Goal: Task Accomplishment & Management: Manage account settings

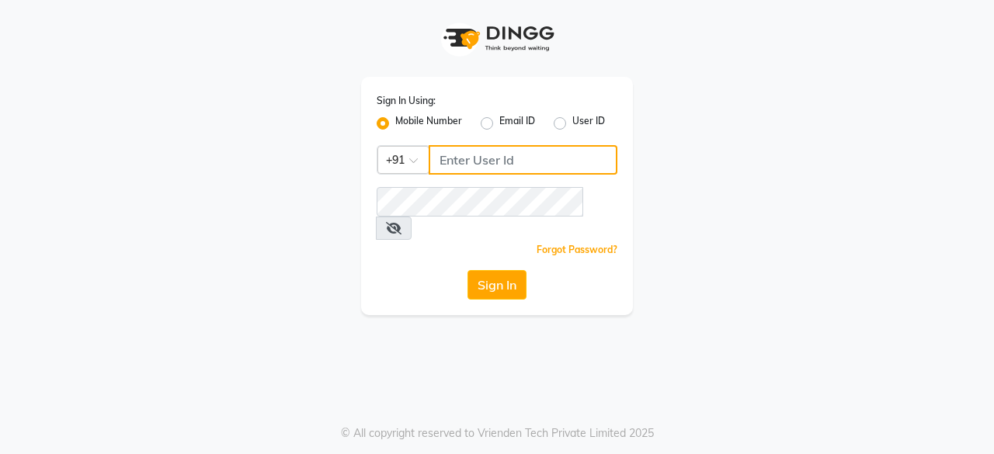
click at [506, 162] on input "Username" at bounding box center [523, 160] width 189 height 30
click at [485, 161] on input "Username" at bounding box center [523, 160] width 189 height 30
type input "6366554440"
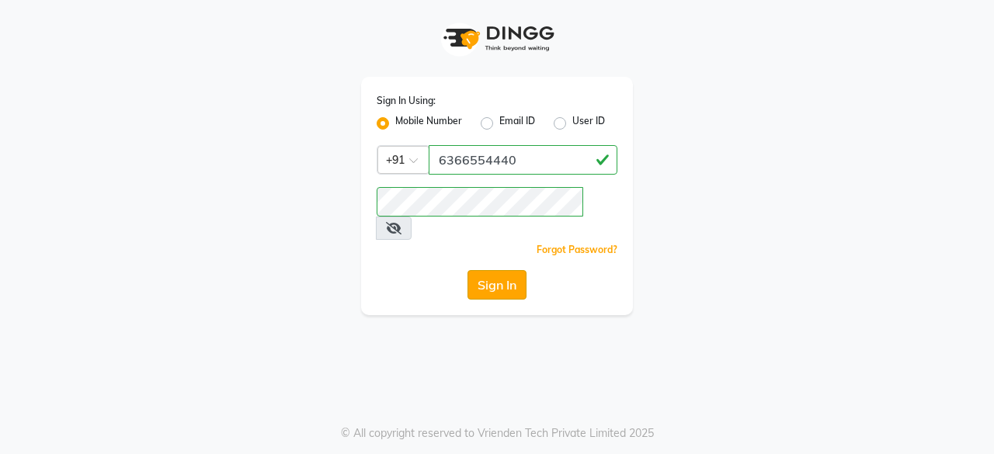
click at [504, 270] on button "Sign In" at bounding box center [496, 285] width 59 height 30
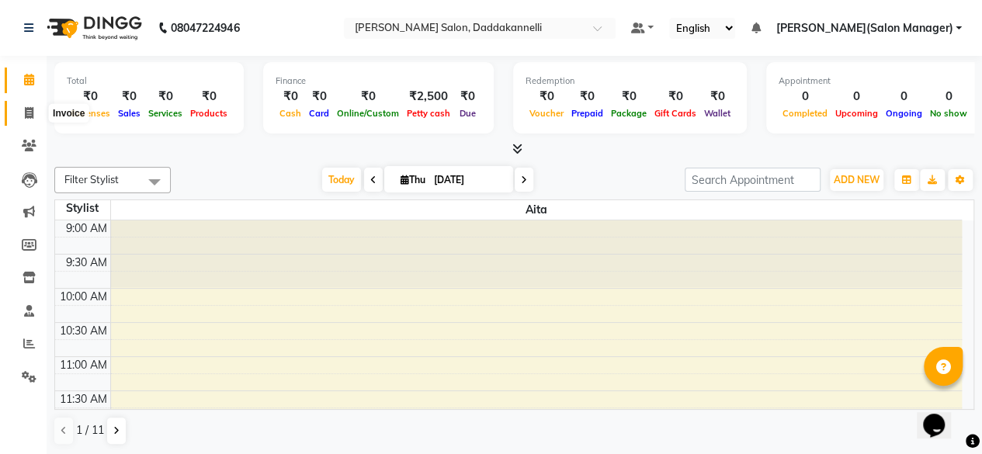
click at [33, 115] on icon at bounding box center [29, 113] width 9 height 12
select select "service"
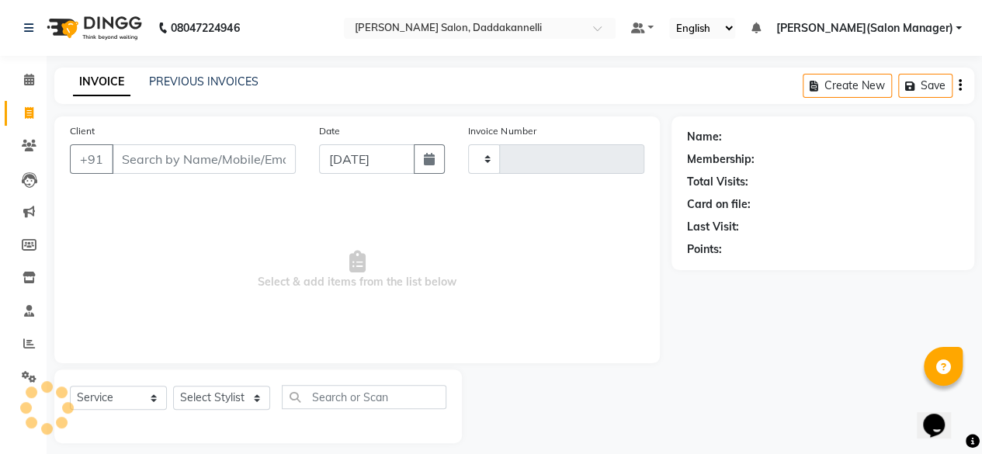
type input "2848"
select select "6354"
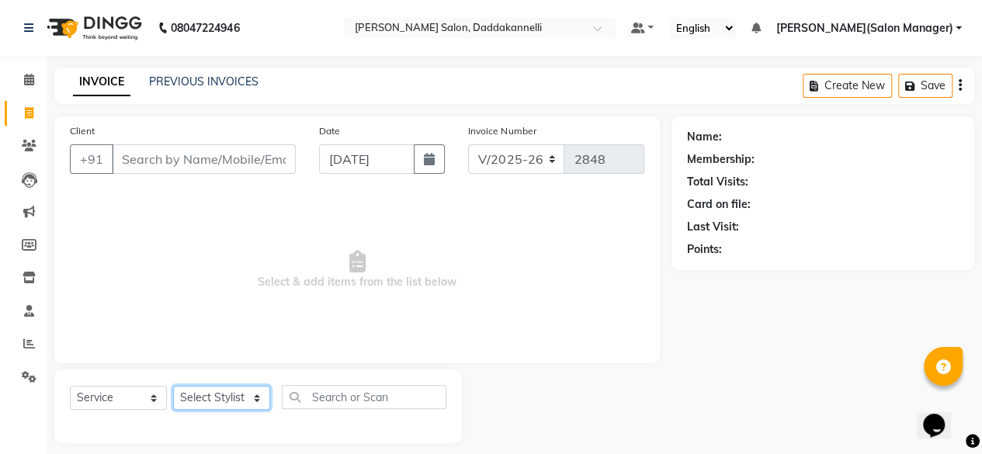
click at [228, 397] on select "Select Stylist [PERSON_NAME] DINGG SUPPORT [PERSON_NAME] [PERSON_NAME] Salon Ma…" at bounding box center [221, 398] width 97 height 24
select select "70644"
click at [173, 386] on select "Select Stylist [PERSON_NAME] DINGG SUPPORT [PERSON_NAME] [PERSON_NAME] Salon Ma…" at bounding box center [221, 398] width 97 height 24
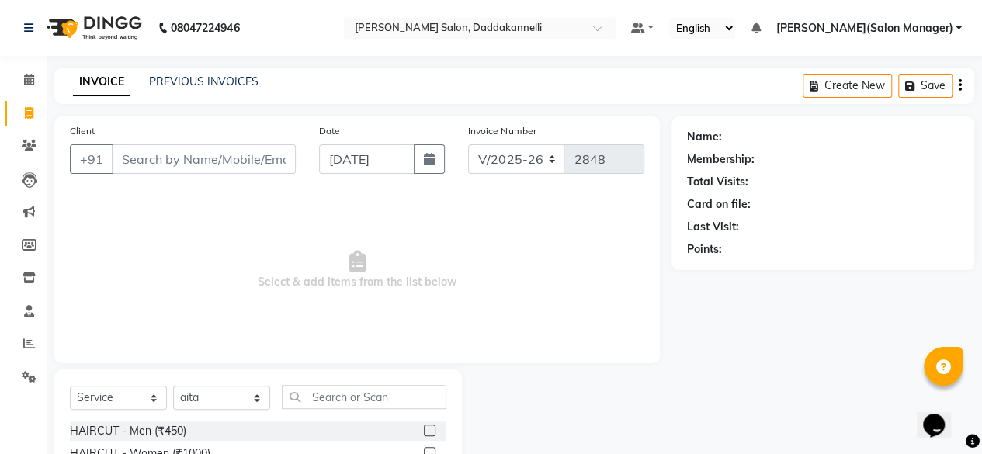
click at [424, 427] on label at bounding box center [430, 431] width 12 height 12
click at [424, 427] on input "checkbox" at bounding box center [429, 431] width 10 height 10
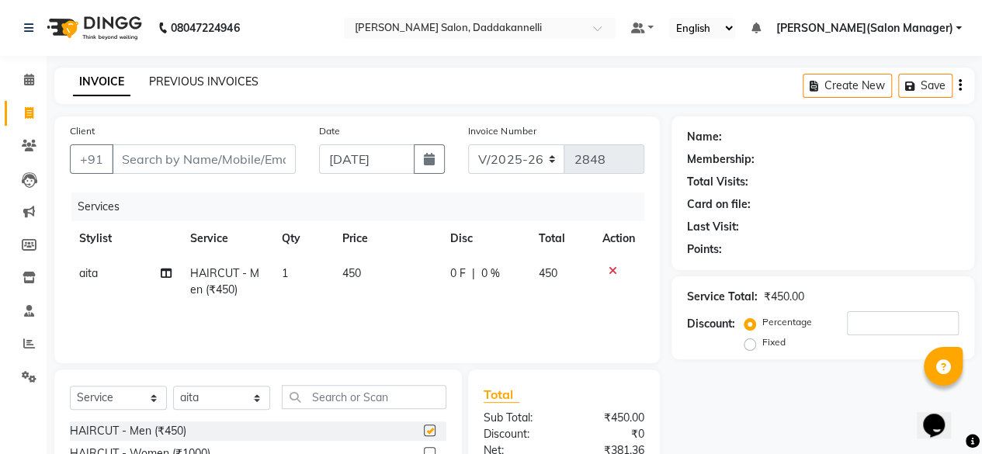
checkbox input "false"
click at [225, 165] on input "Client" at bounding box center [204, 159] width 184 height 30
type input "7"
type input "0"
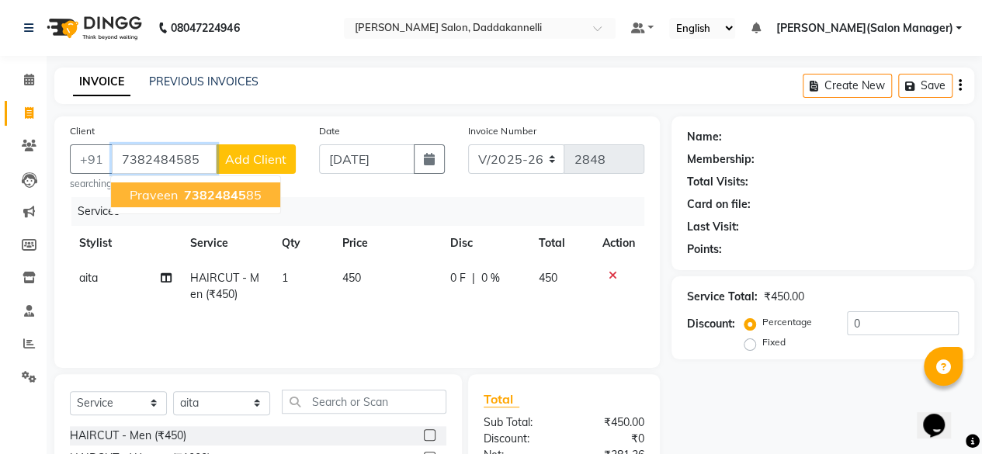
type input "7382484585"
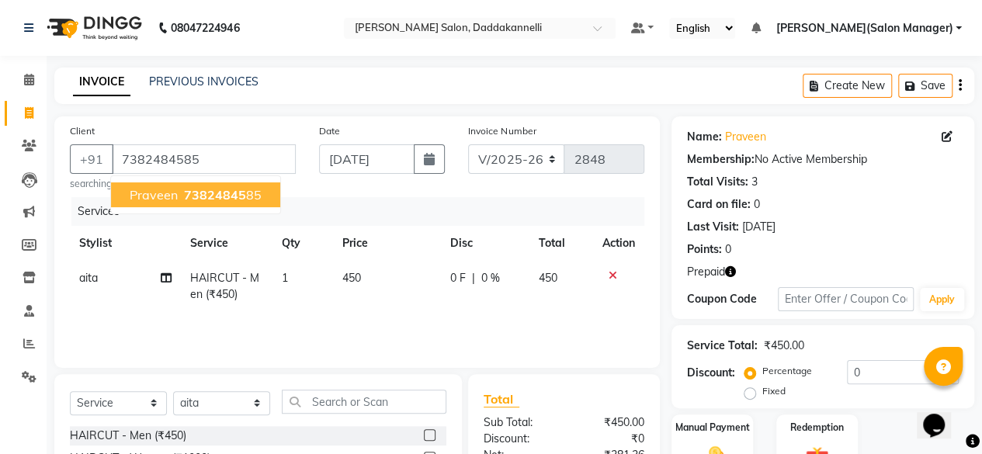
click at [245, 195] on ngb-highlight "73824845 85" at bounding box center [221, 195] width 81 height 16
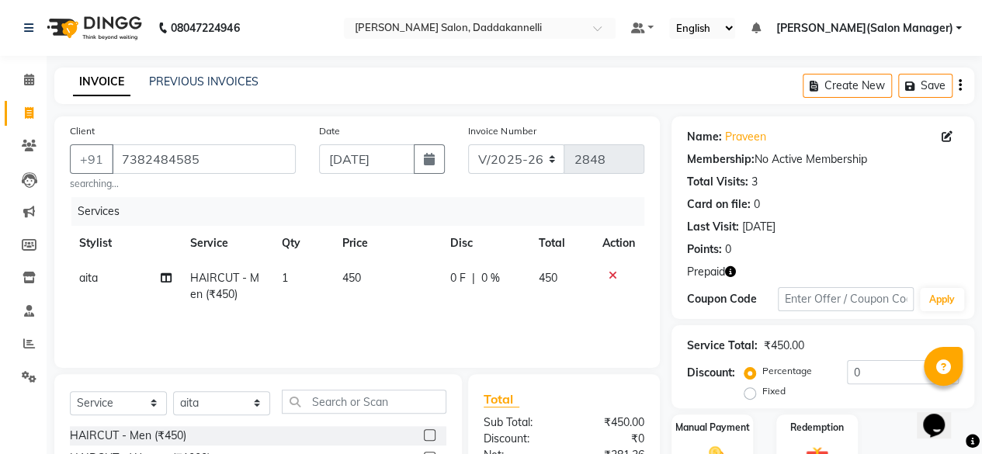
click at [730, 272] on icon "button" at bounding box center [730, 271] width 11 height 11
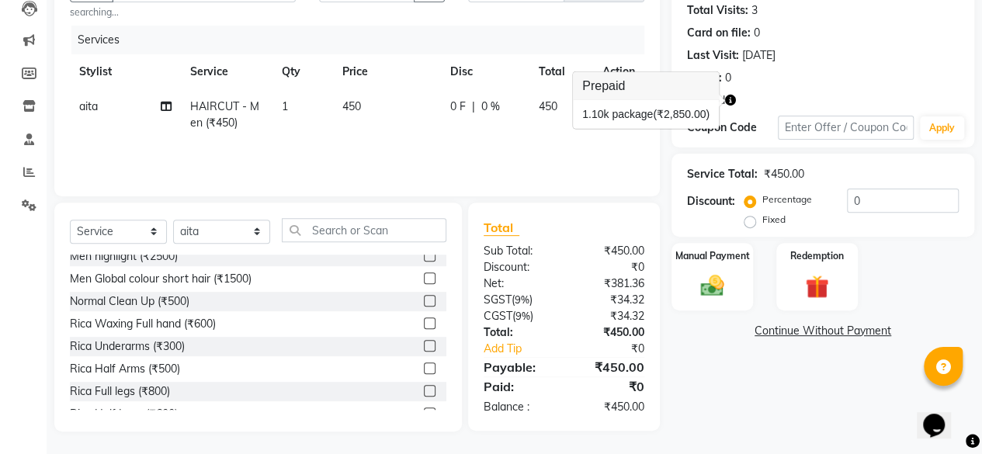
scroll to position [311, 0]
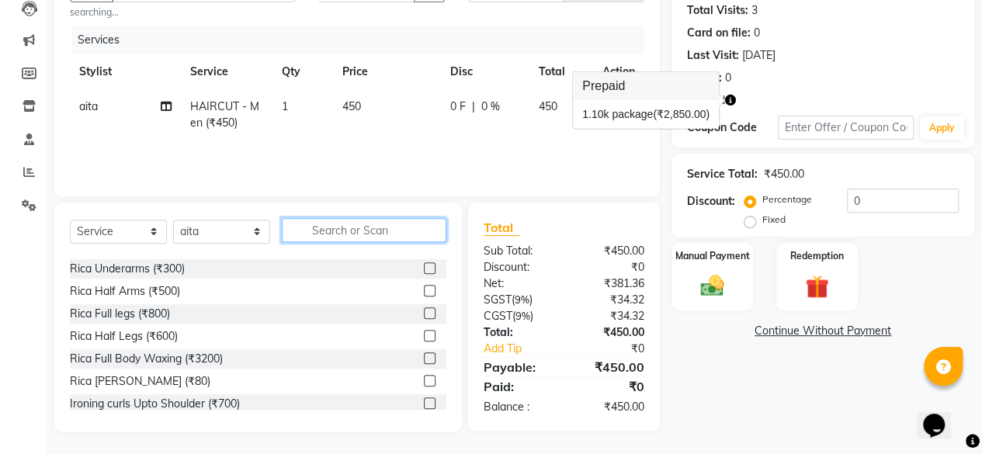
click at [335, 234] on input "text" at bounding box center [364, 230] width 165 height 24
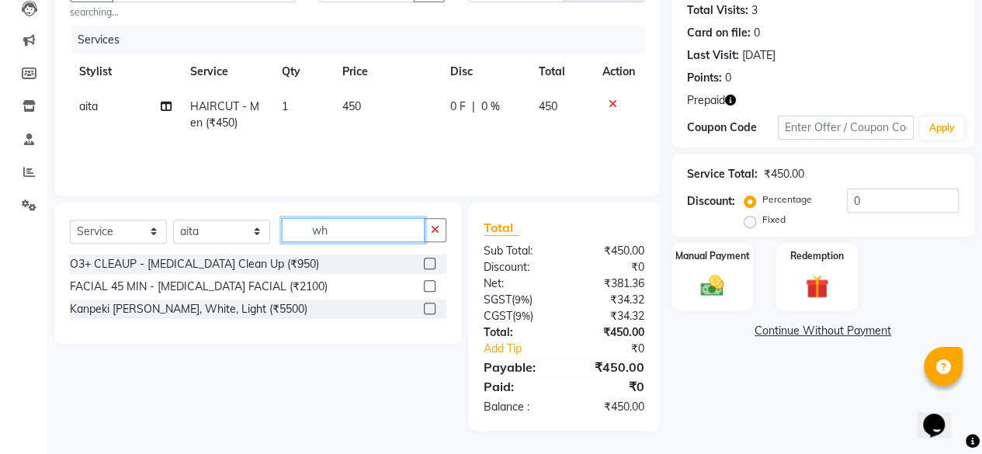
scroll to position [0, 0]
type input "whit"
click at [429, 266] on label at bounding box center [430, 265] width 12 height 12
click at [429, 266] on input "checkbox" at bounding box center [429, 265] width 10 height 10
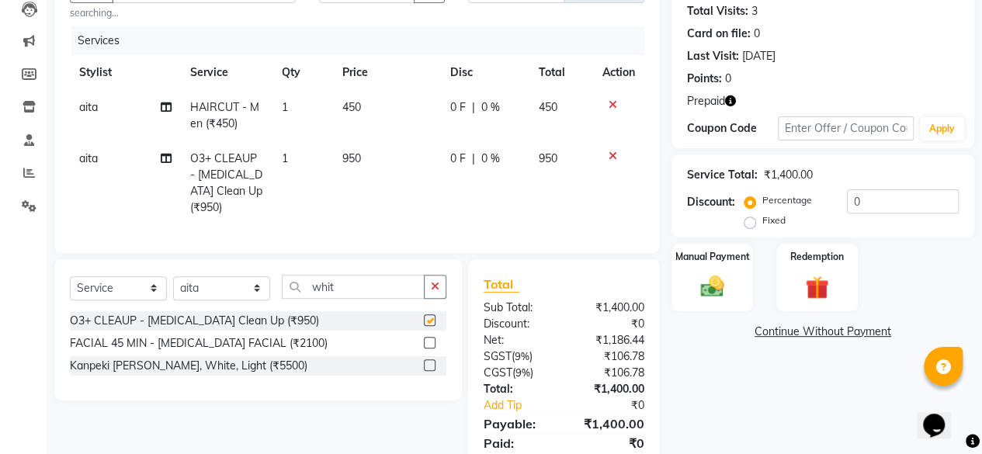
checkbox input "false"
click at [337, 299] on input "whit" at bounding box center [353, 287] width 143 height 24
type input "w"
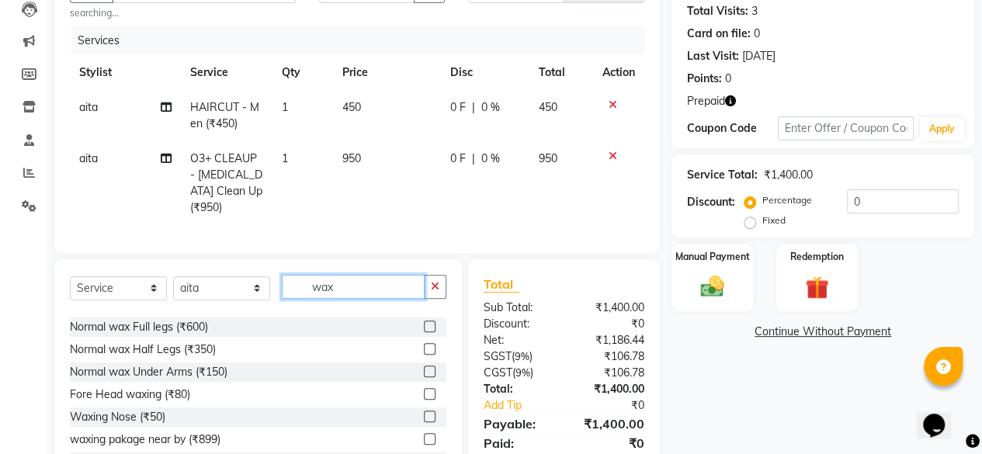
scroll to position [167, 0]
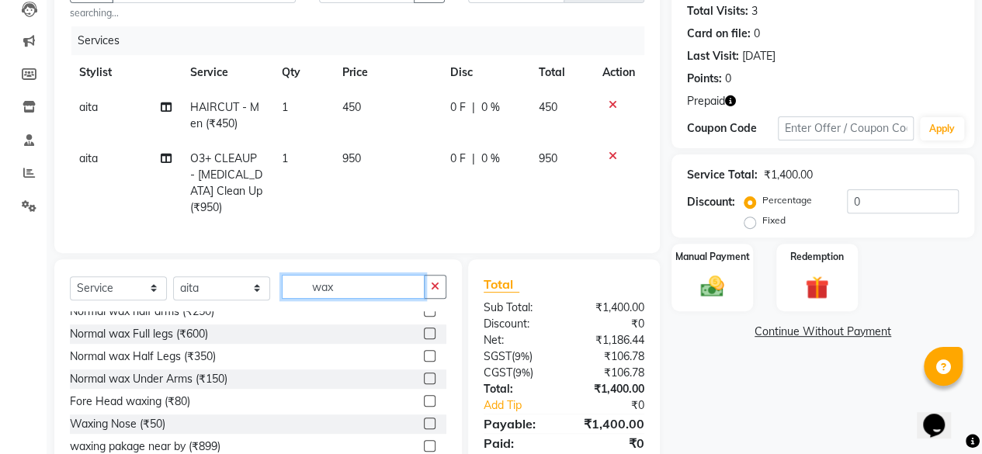
click at [342, 299] on input "wax" at bounding box center [353, 287] width 143 height 24
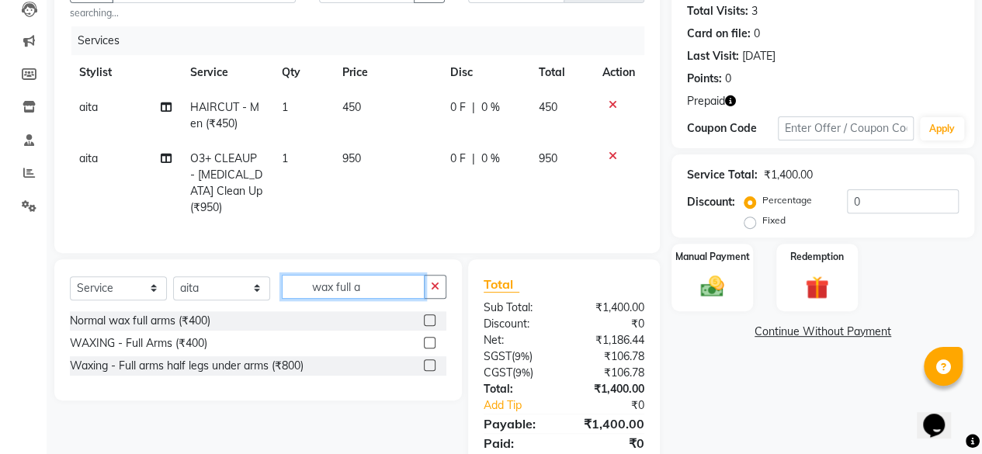
scroll to position [0, 0]
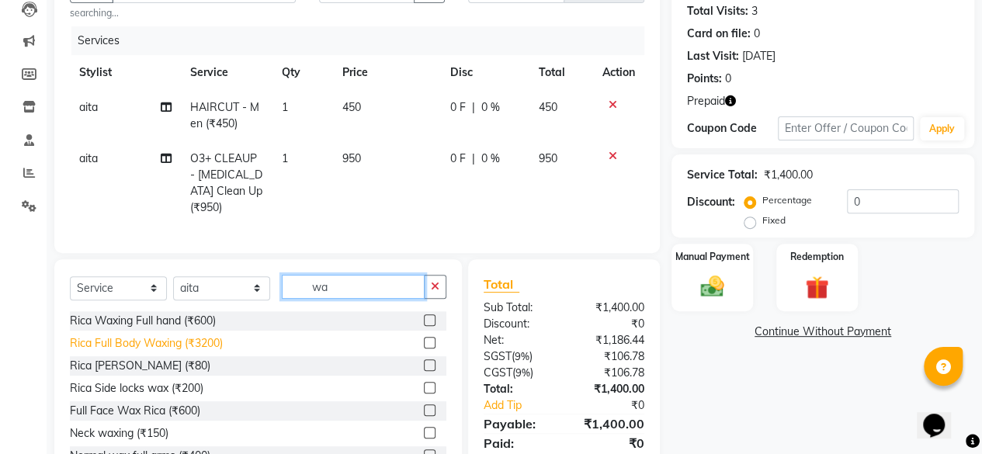
type input "w"
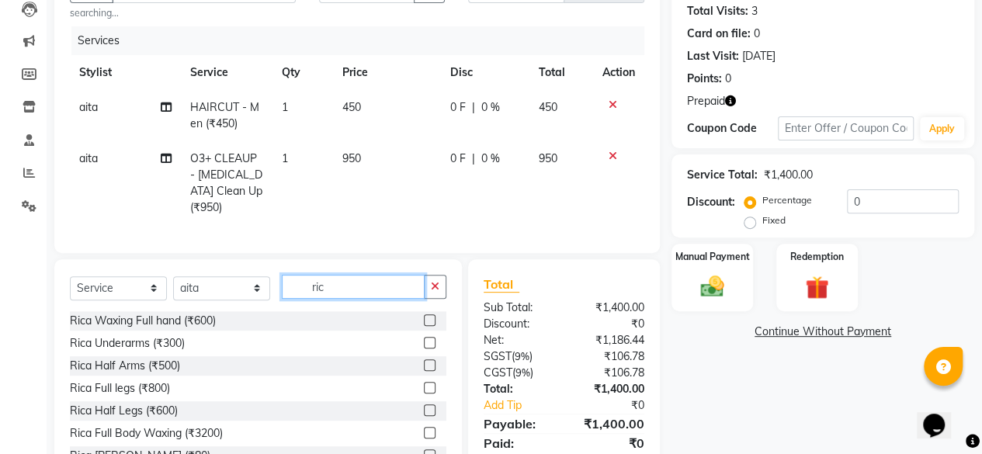
type input "ric"
click at [424, 326] on label at bounding box center [430, 321] width 12 height 12
click at [424, 326] on input "checkbox" at bounding box center [429, 321] width 10 height 10
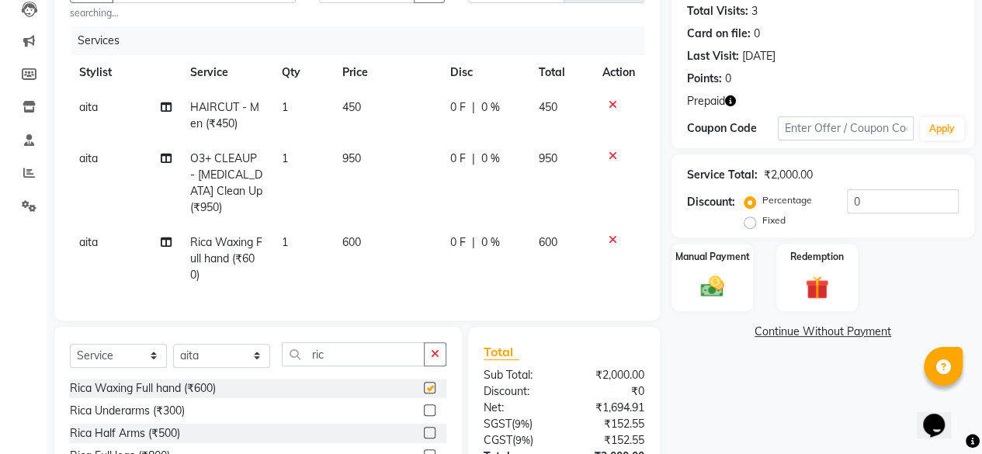
checkbox input "false"
click at [415, 364] on input "ric" at bounding box center [353, 354] width 143 height 24
type input "r"
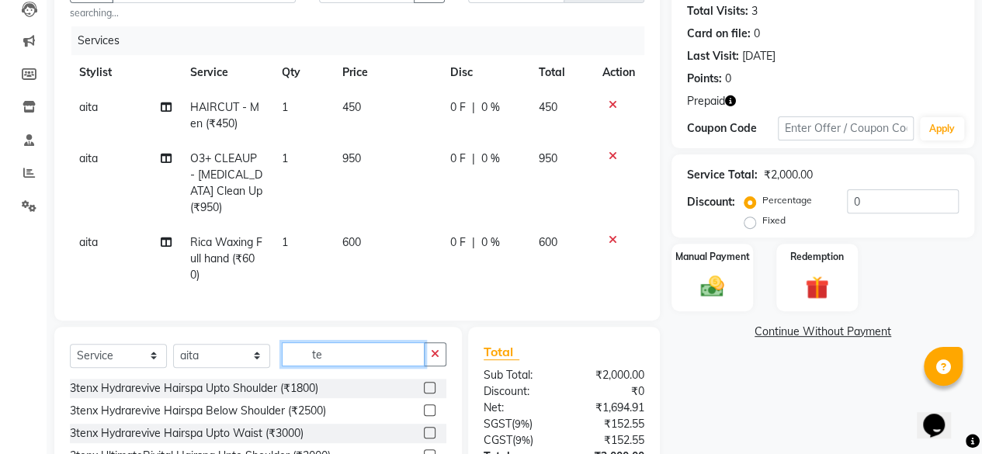
type input "t"
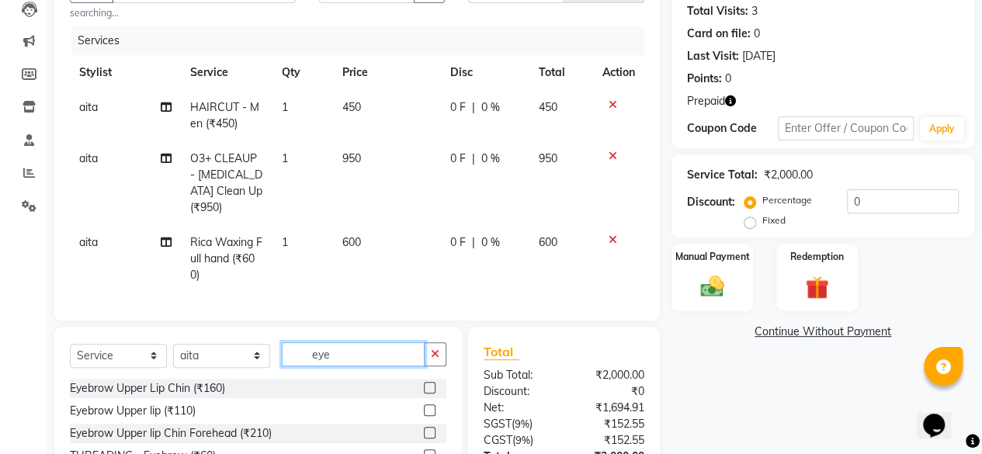
type input "eye"
click at [429, 416] on label at bounding box center [430, 411] width 12 height 12
click at [429, 416] on input "checkbox" at bounding box center [429, 411] width 10 height 10
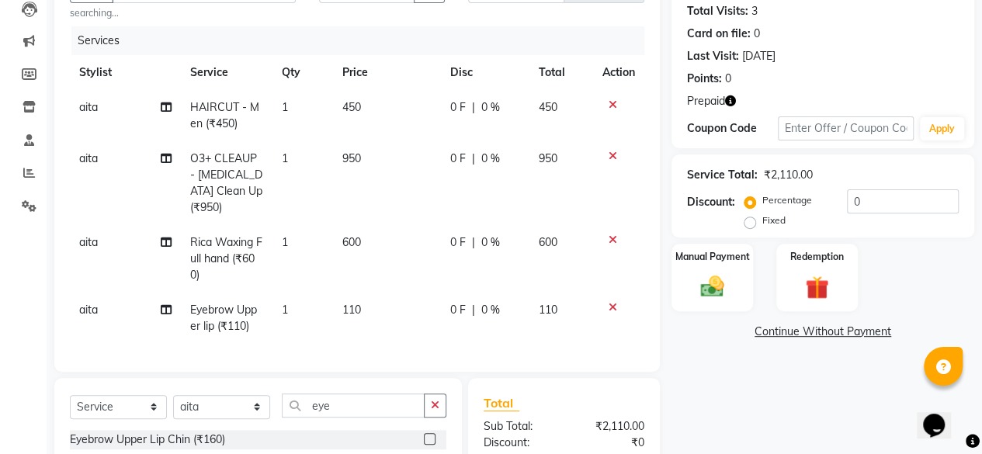
checkbox input "false"
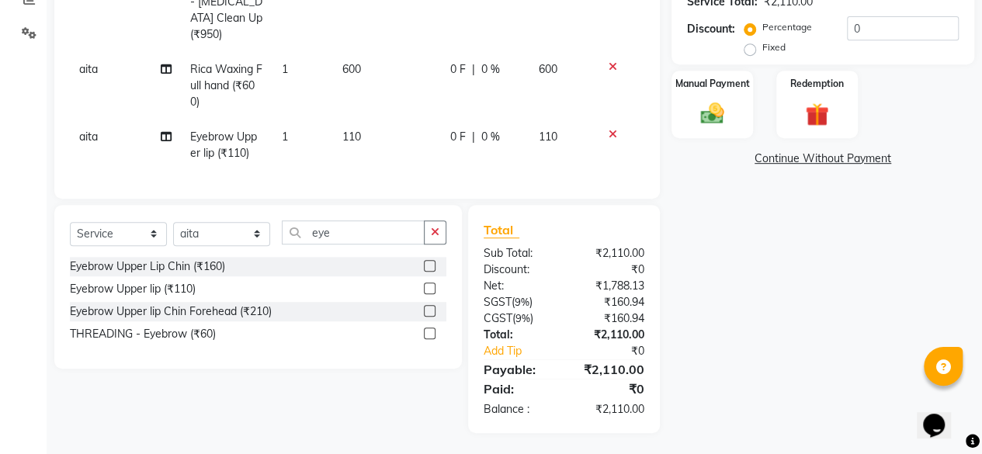
scroll to position [350, 0]
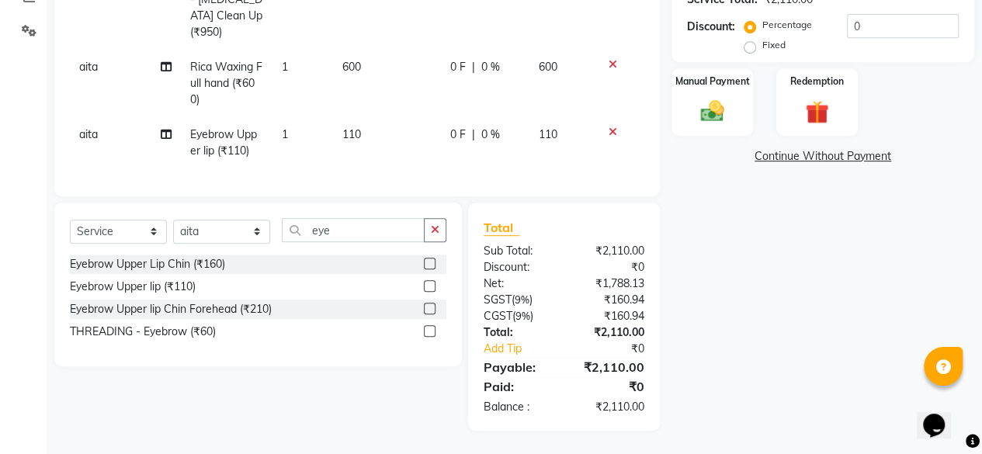
click at [430, 337] on label at bounding box center [430, 331] width 12 height 12
click at [430, 337] on input "checkbox" at bounding box center [429, 332] width 10 height 10
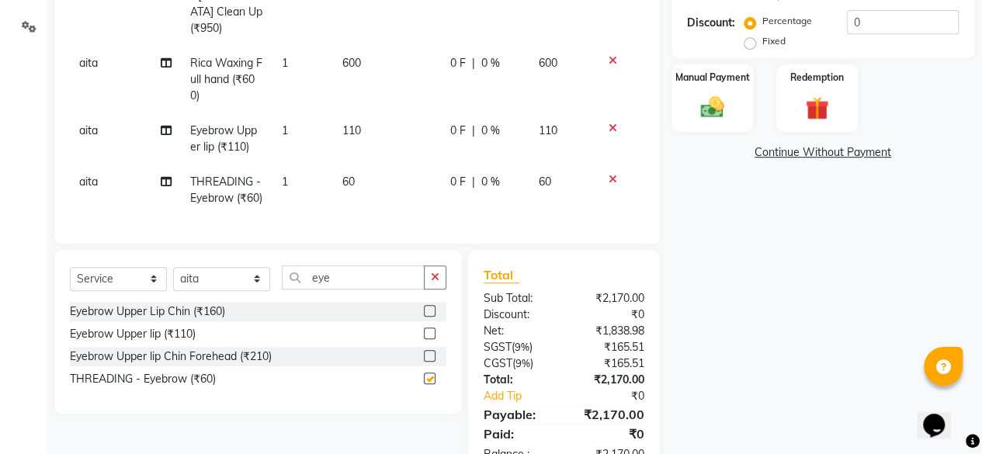
checkbox input "false"
click at [388, 280] on input "eye" at bounding box center [353, 278] width 143 height 24
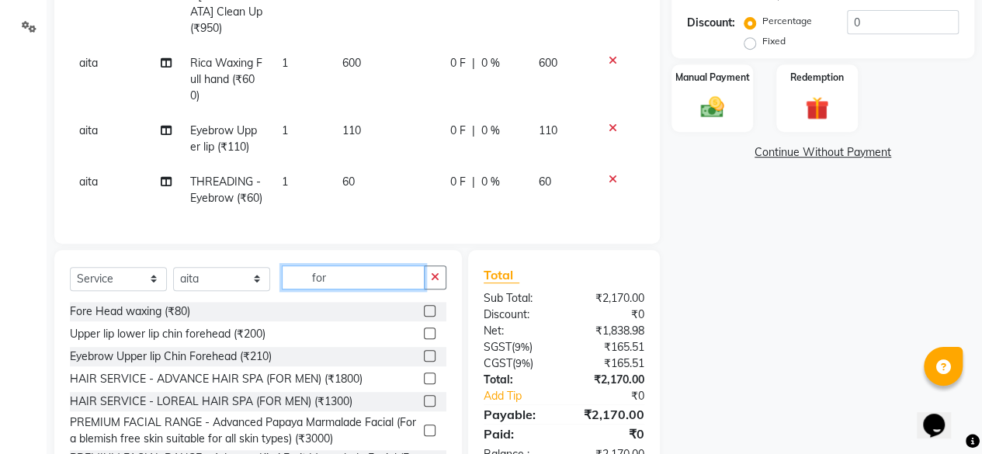
click at [332, 285] on input "for" at bounding box center [353, 278] width 143 height 24
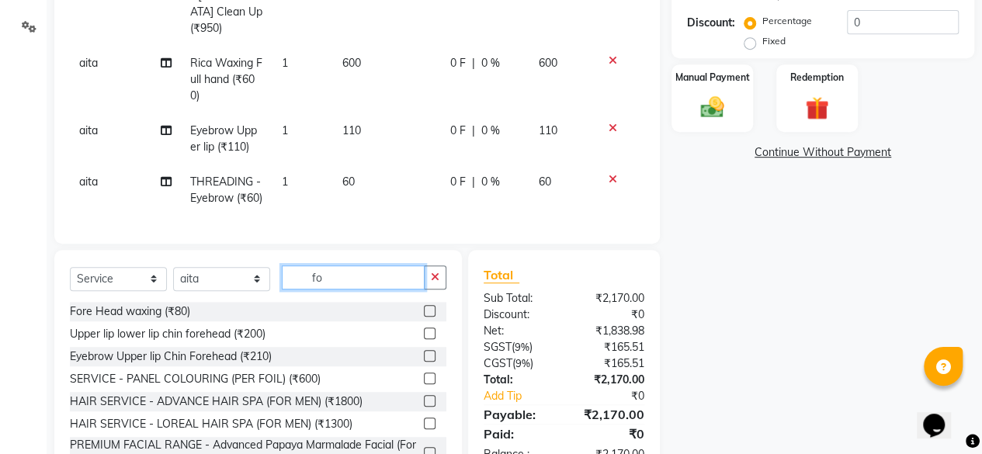
type input "f"
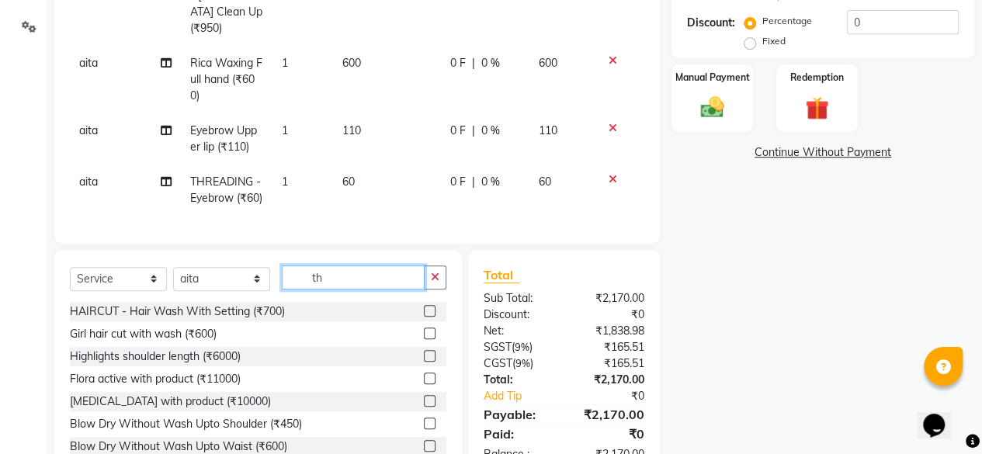
type input "t"
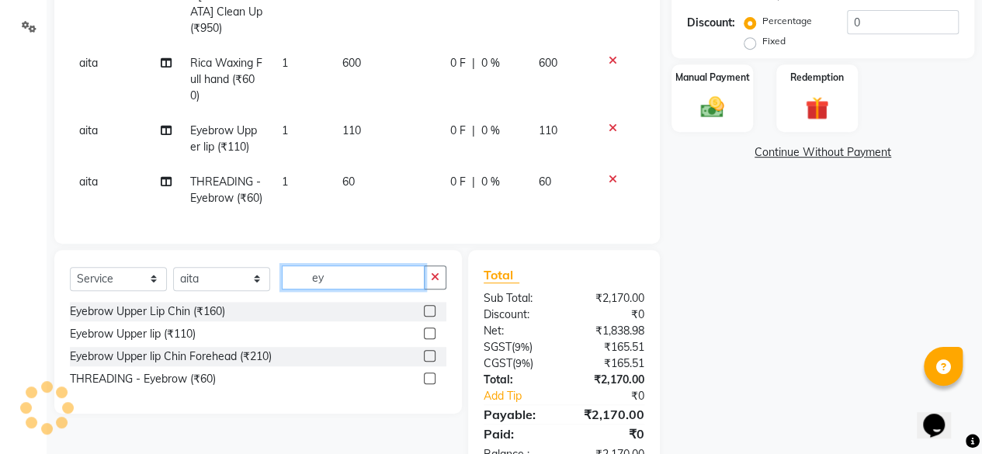
type input "e"
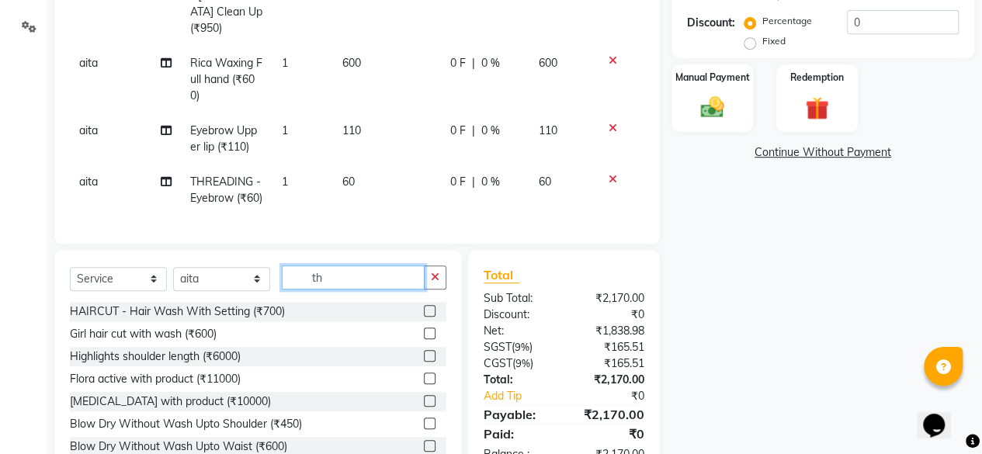
type input "t"
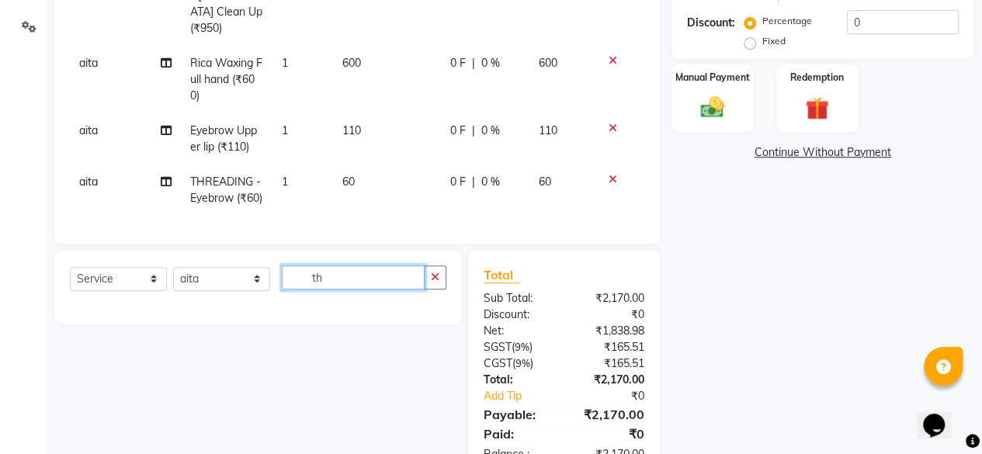
type input "t"
click at [438, 283] on icon "button" at bounding box center [435, 277] width 9 height 11
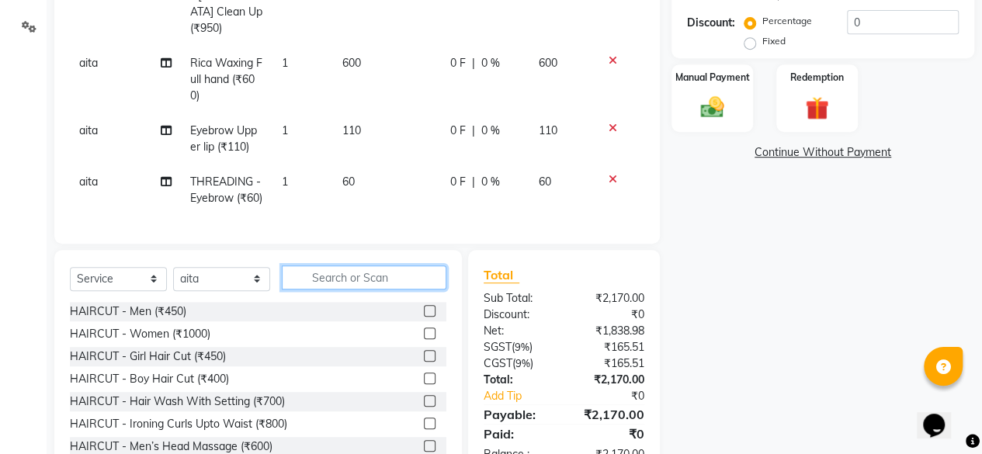
click at [338, 279] on input "text" at bounding box center [364, 278] width 165 height 24
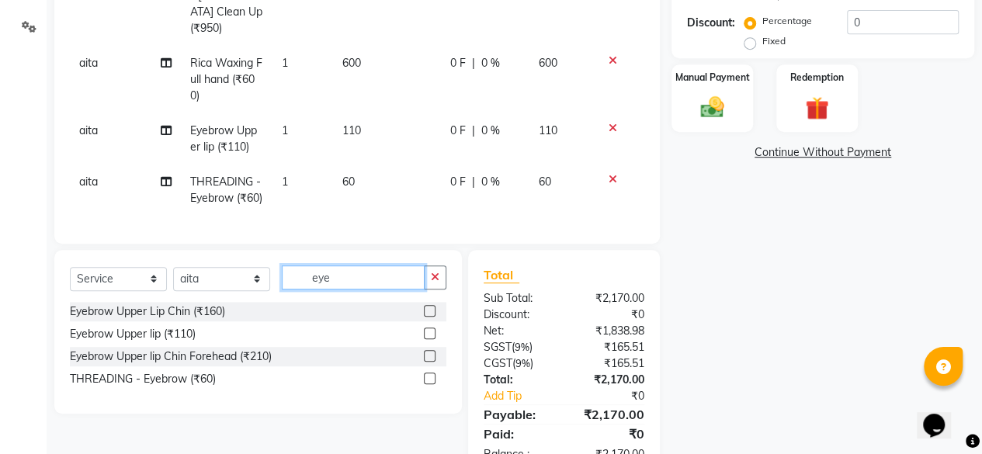
type input "eye"
click at [254, 285] on select "Select Stylist [PERSON_NAME] DINGG SUPPORT [PERSON_NAME] [PERSON_NAME] Salon Ma…" at bounding box center [221, 279] width 97 height 24
select select "88491"
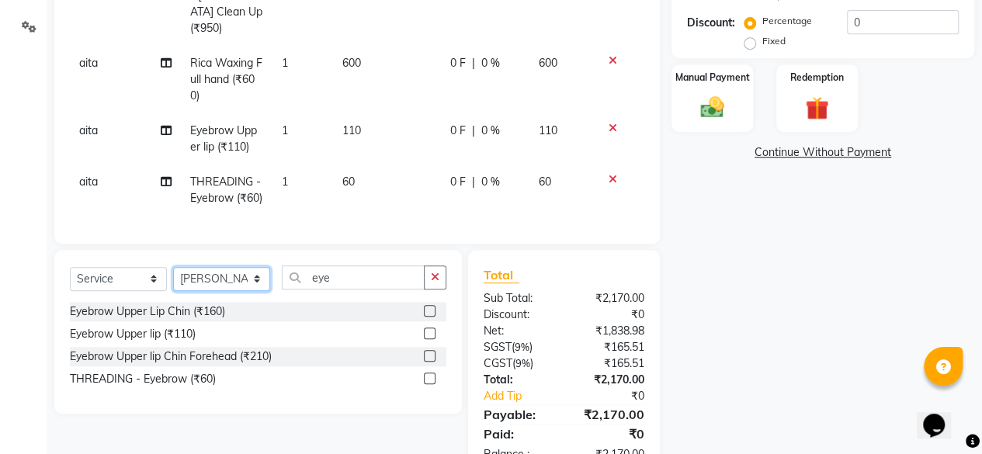
click at [173, 273] on select "Select Stylist [PERSON_NAME] DINGG SUPPORT [PERSON_NAME] [PERSON_NAME] Salon Ma…" at bounding box center [221, 279] width 97 height 24
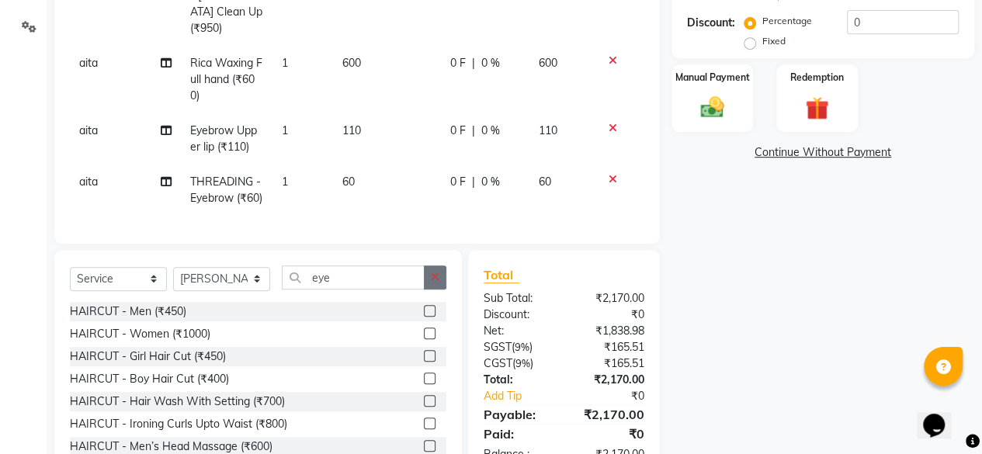
click at [433, 283] on icon "button" at bounding box center [435, 277] width 9 height 11
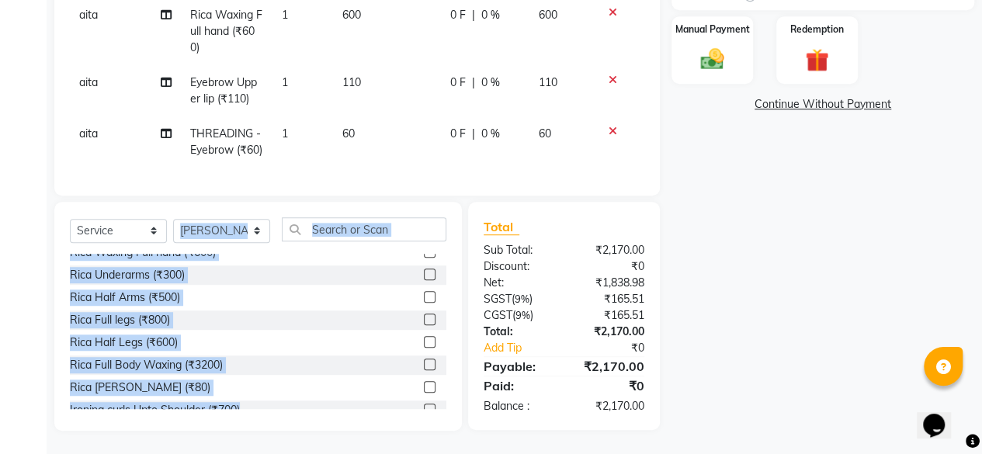
scroll to position [162, 0]
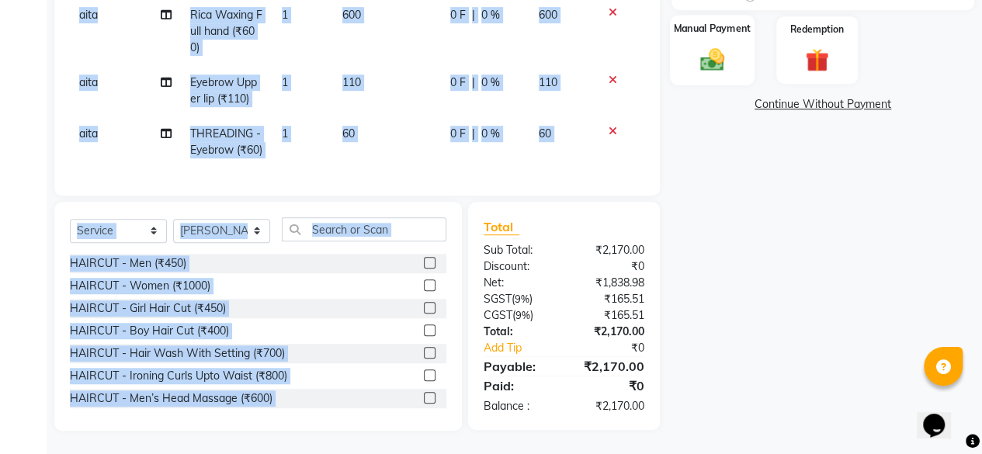
drag, startPoint x: 280, startPoint y: 324, endPoint x: 718, endPoint y: 58, distance: 512.2
click at [718, 58] on div "Client [PHONE_NUMBER] searching... Date [DATE] Invoice Number V/2025 V/[PHONE_N…" at bounding box center [515, 74] width 944 height 713
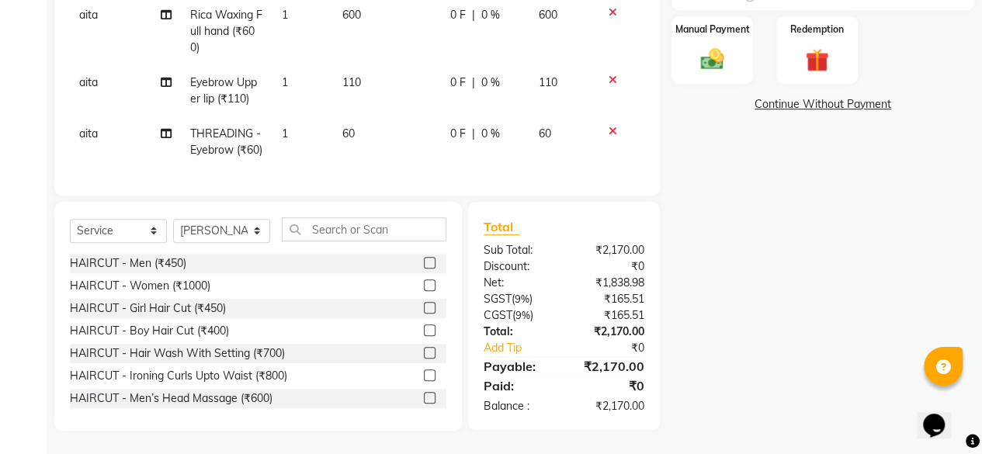
click at [749, 114] on div "Name: Praveen Membership: No Active Membership Total Visits: 3 Card on file: 0 …" at bounding box center [829, 74] width 315 height 713
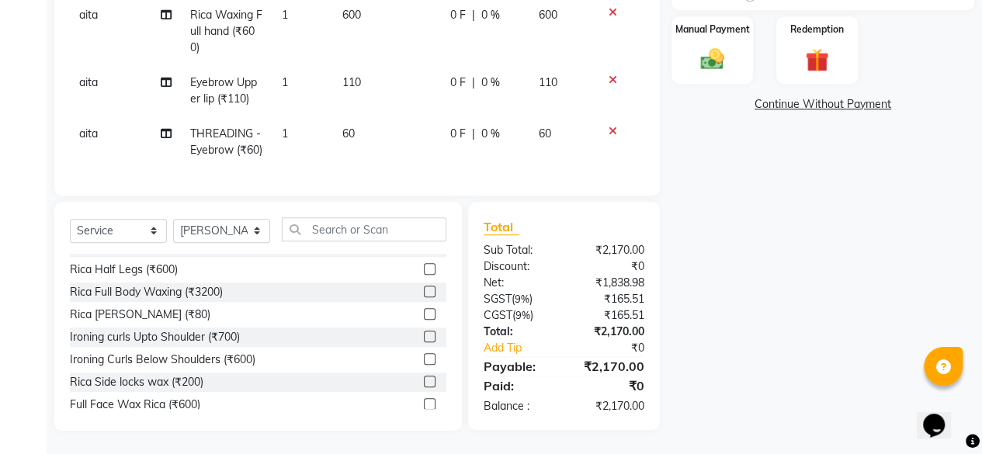
scroll to position [374, 0]
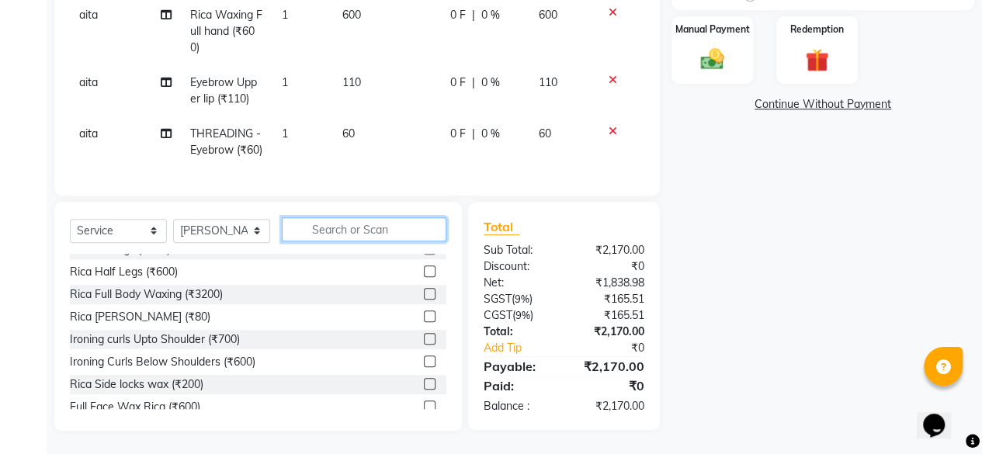
click at [359, 235] on input "text" at bounding box center [364, 229] width 165 height 24
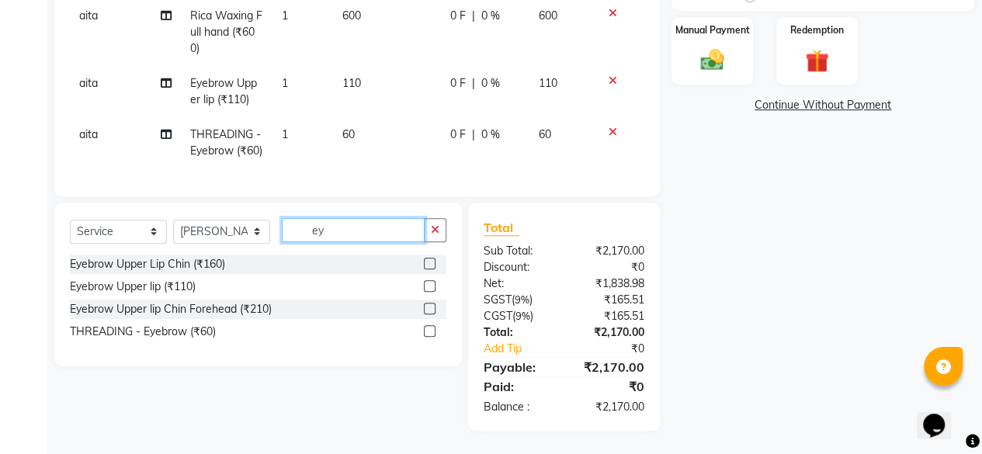
scroll to position [0, 0]
click at [709, 290] on div "Name: Praveen Membership: No Active Membership Total Visits: 3 Card on file: 0 …" at bounding box center [829, 75] width 315 height 712
click at [344, 233] on input "eye br" at bounding box center [353, 230] width 143 height 24
type input "e"
type input "for head"
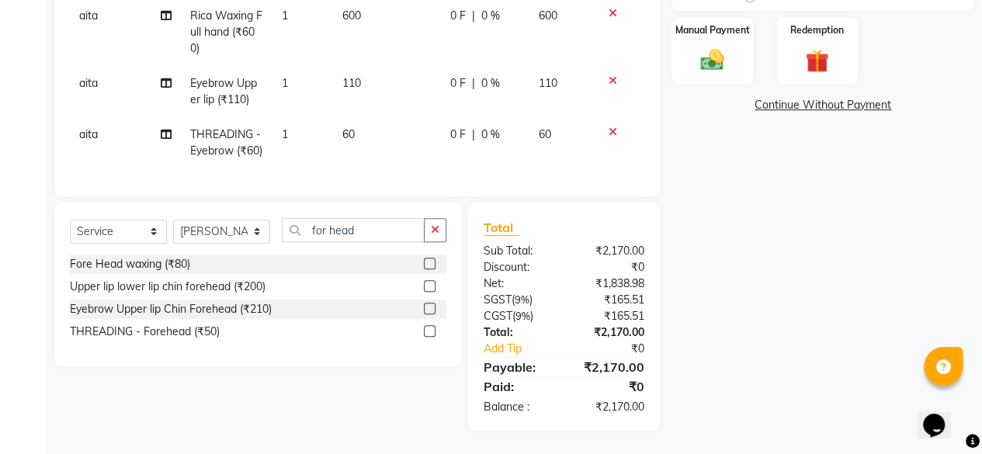
click at [430, 327] on label at bounding box center [430, 331] width 12 height 12
click at [430, 327] on input "checkbox" at bounding box center [429, 332] width 10 height 10
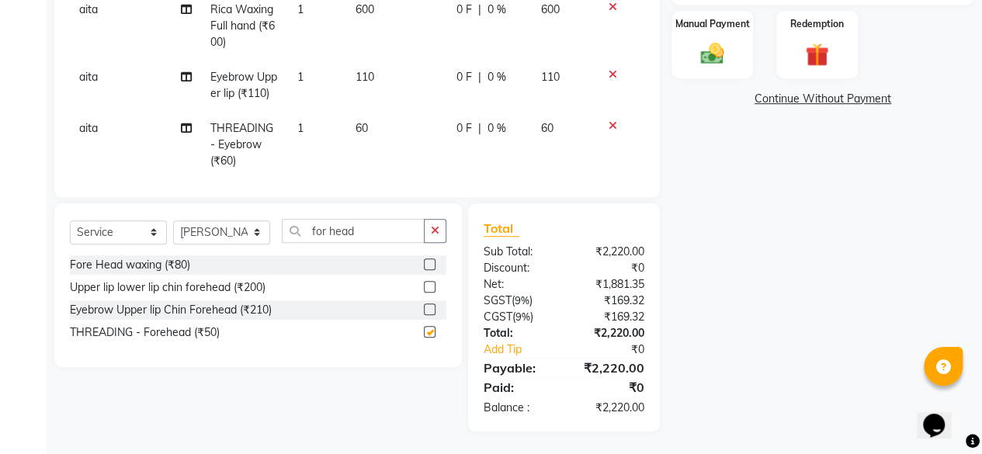
checkbox input "false"
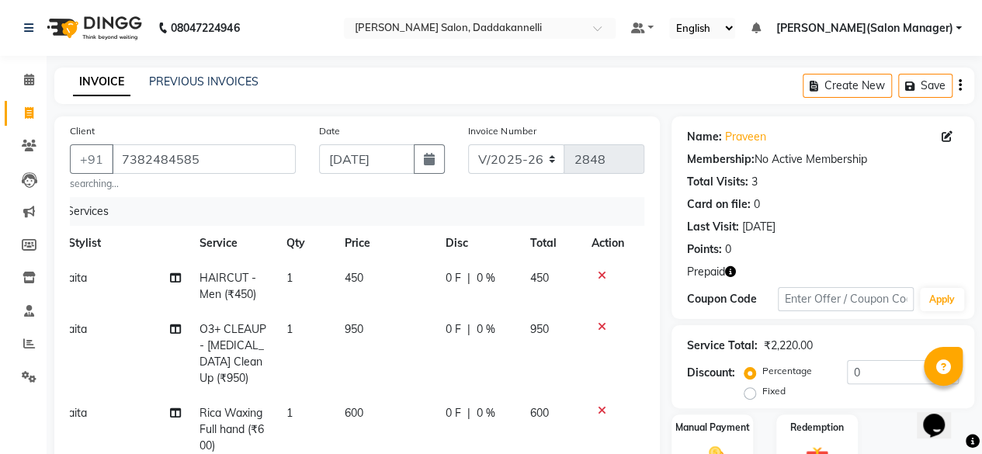
click at [598, 276] on icon at bounding box center [602, 275] width 9 height 11
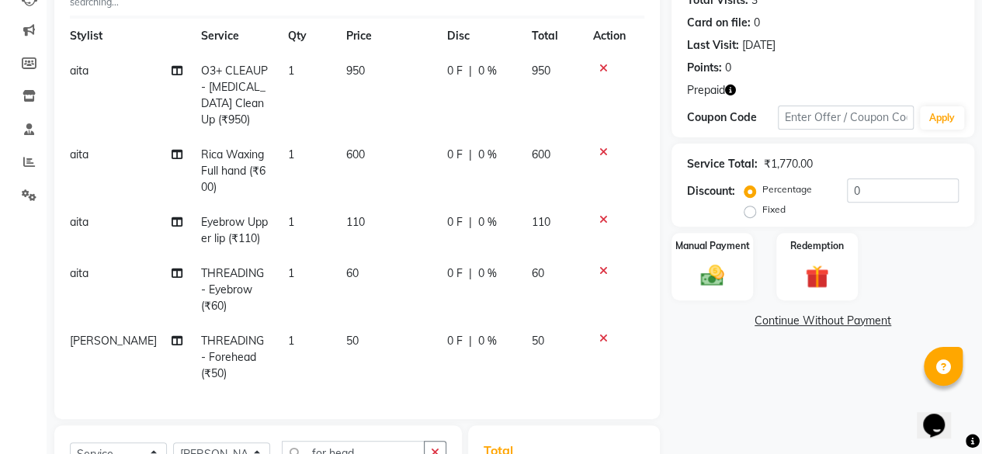
scroll to position [37, 11]
click at [396, 282] on td "60" at bounding box center [385, 290] width 101 height 68
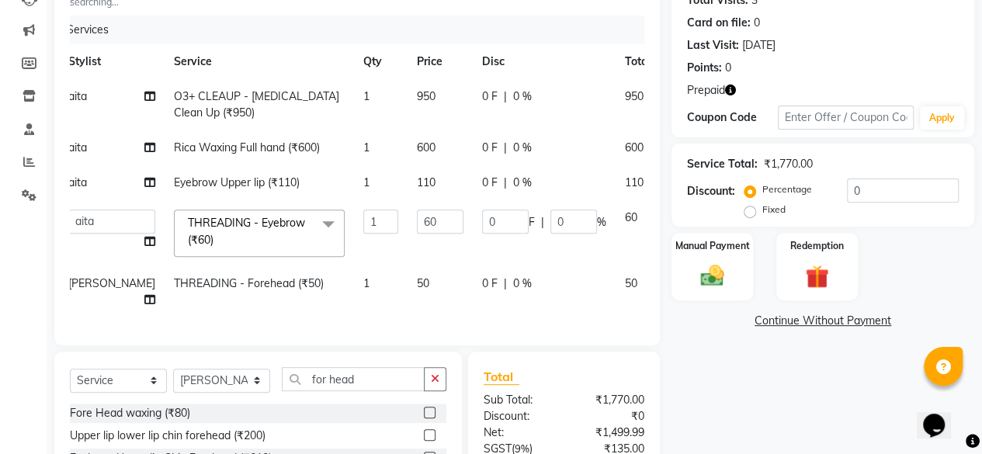
scroll to position [0, 11]
click at [676, 92] on icon at bounding box center [680, 94] width 9 height 11
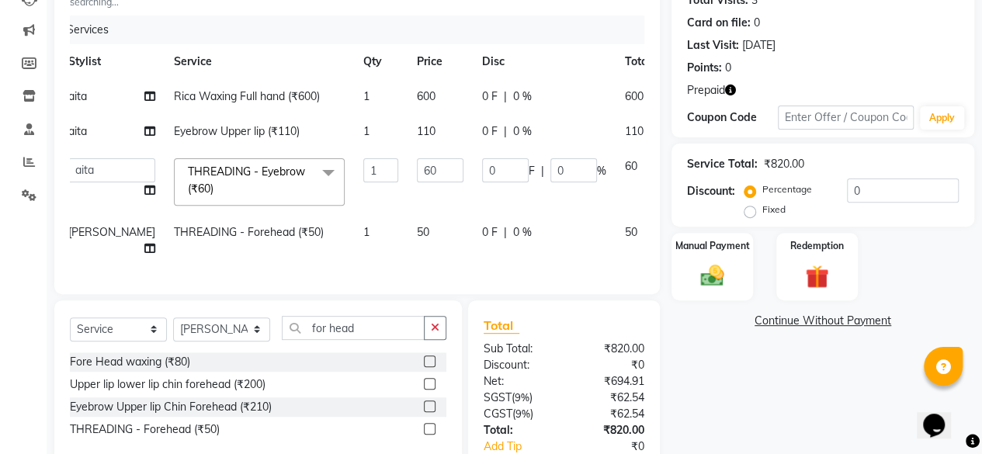
click at [676, 89] on icon at bounding box center [680, 94] width 9 height 11
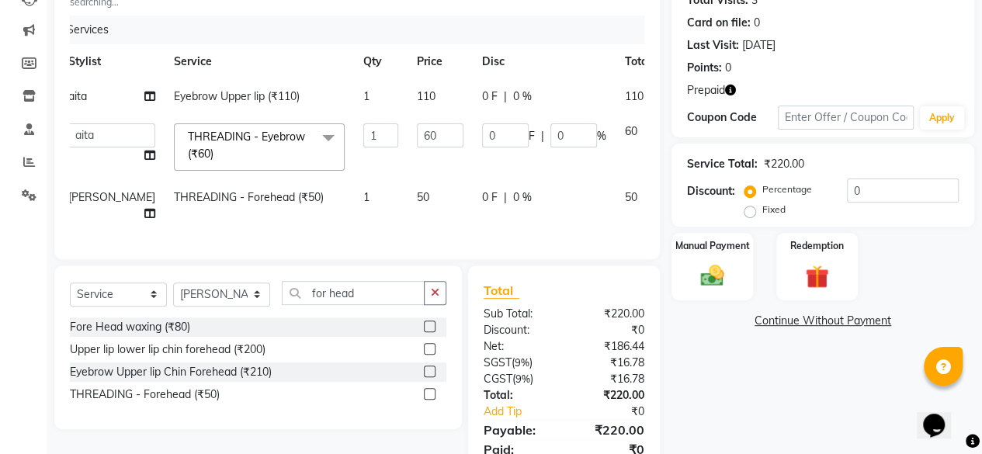
click at [676, 89] on icon at bounding box center [680, 94] width 9 height 11
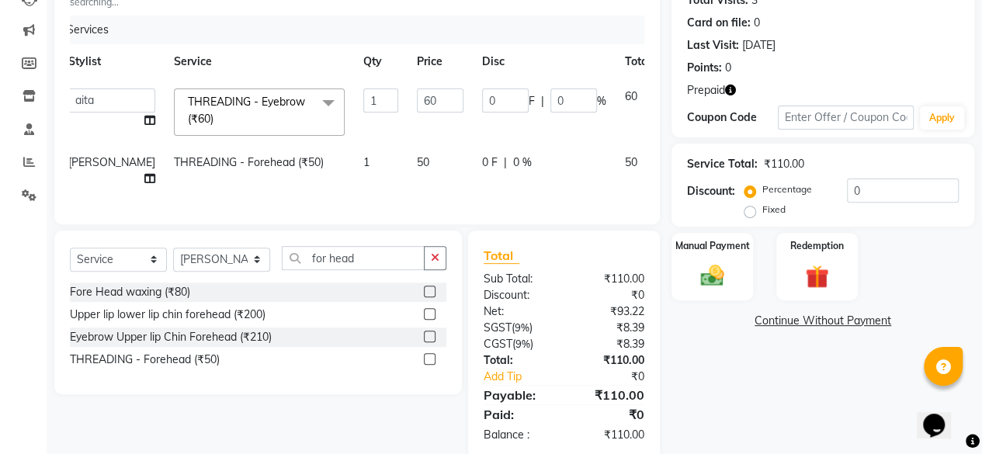
click at [661, 86] on td at bounding box center [686, 112] width 51 height 66
click at [676, 90] on icon at bounding box center [680, 94] width 9 height 11
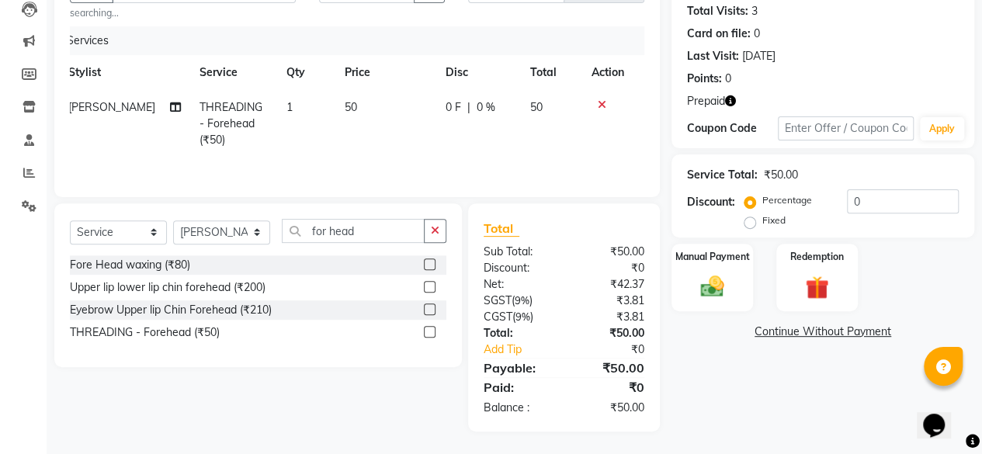
click at [603, 95] on td at bounding box center [607, 124] width 51 height 68
click at [598, 104] on icon at bounding box center [602, 104] width 9 height 11
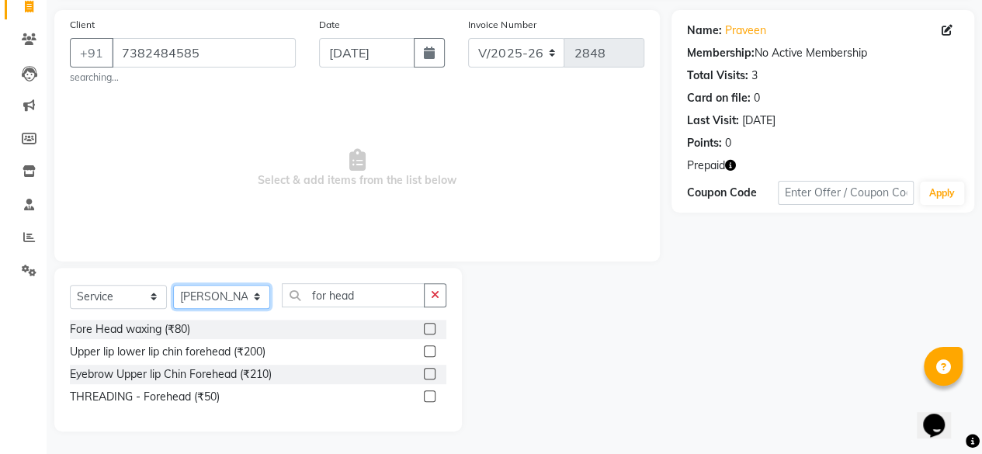
click at [268, 288] on select "Select Stylist [PERSON_NAME] DINGG SUPPORT [PERSON_NAME] [PERSON_NAME] Salon Ma…" at bounding box center [221, 297] width 97 height 24
select select "70644"
click at [173, 285] on select "Select Stylist [PERSON_NAME] DINGG SUPPORT [PERSON_NAME] [PERSON_NAME] Salon Ma…" at bounding box center [221, 297] width 97 height 24
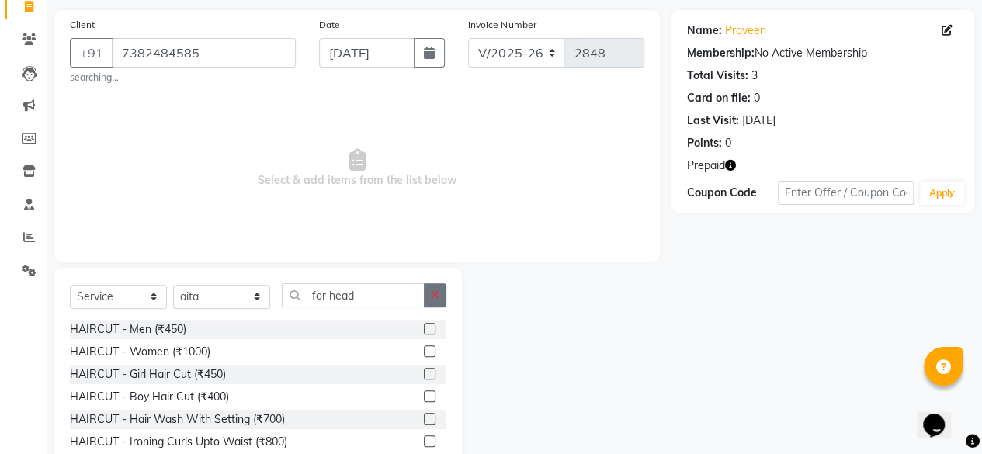
click at [427, 299] on button "button" at bounding box center [435, 295] width 23 height 24
click at [424, 330] on label at bounding box center [430, 329] width 12 height 12
click at [424, 330] on input "checkbox" at bounding box center [429, 330] width 10 height 10
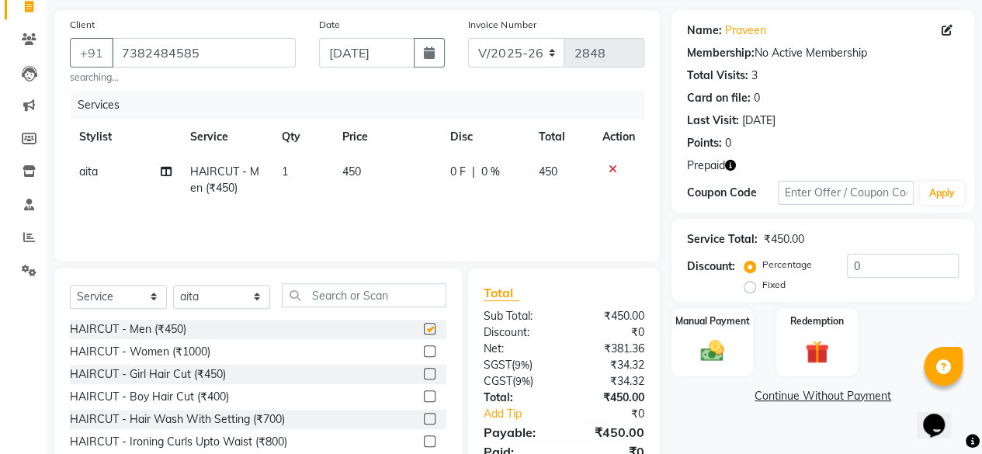
checkbox input "false"
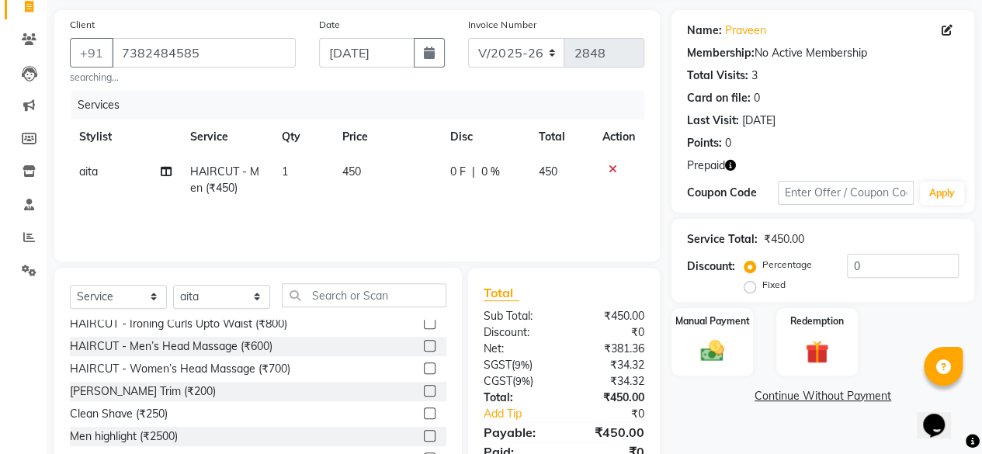
scroll to position [155, 0]
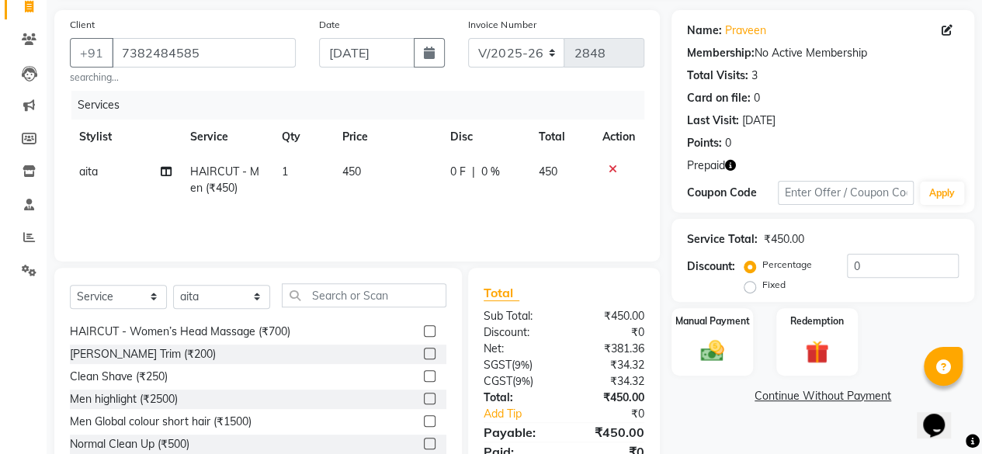
click at [424, 349] on label at bounding box center [430, 354] width 12 height 12
click at [424, 349] on input "checkbox" at bounding box center [429, 354] width 10 height 10
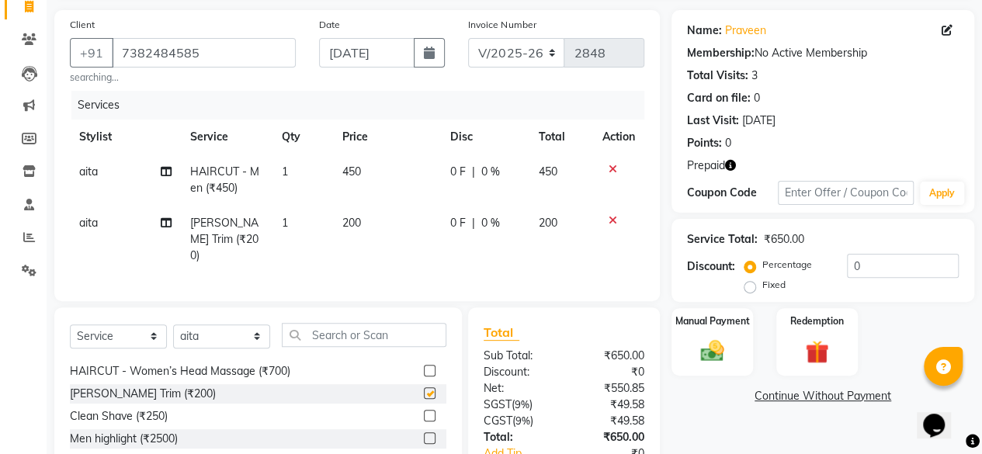
checkbox input "false"
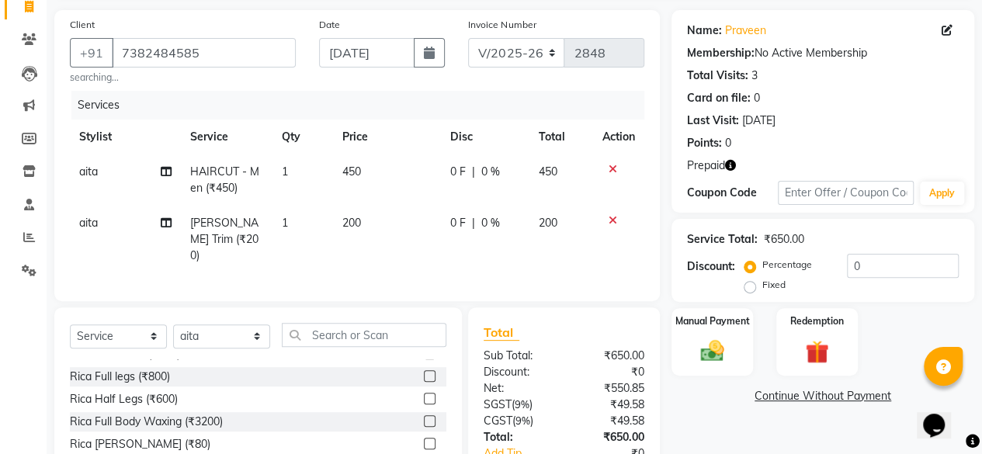
scroll to position [388, 0]
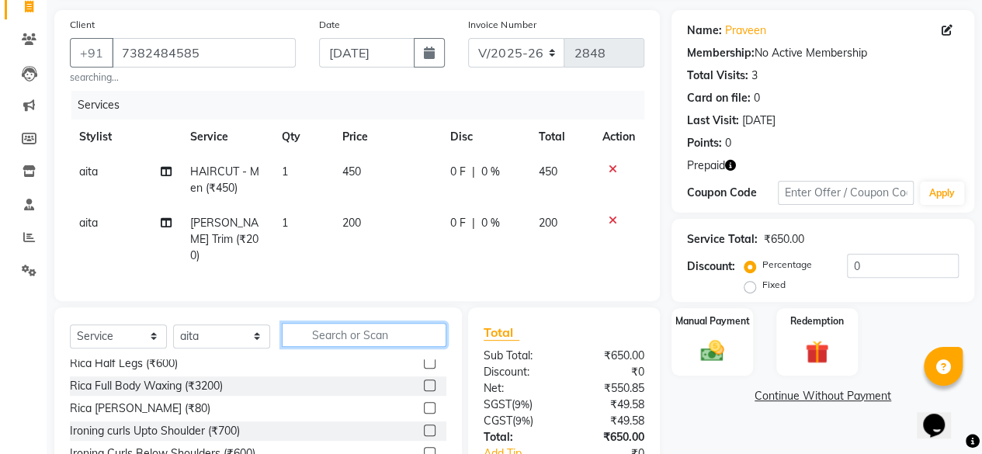
click at [403, 334] on input "text" at bounding box center [364, 335] width 165 height 24
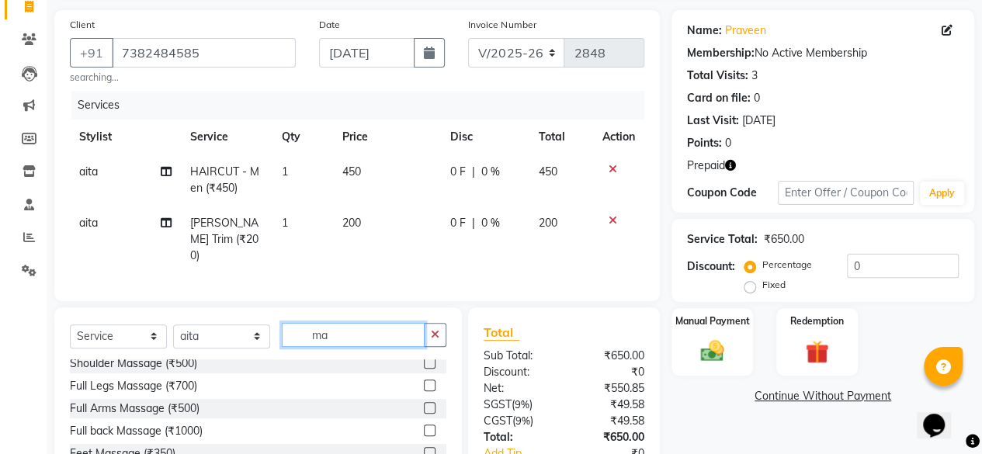
type input "m"
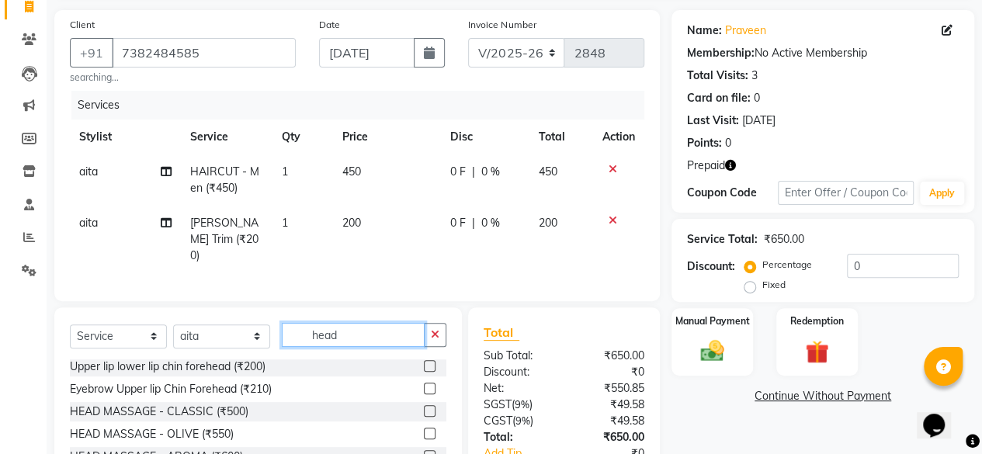
scroll to position [184, 0]
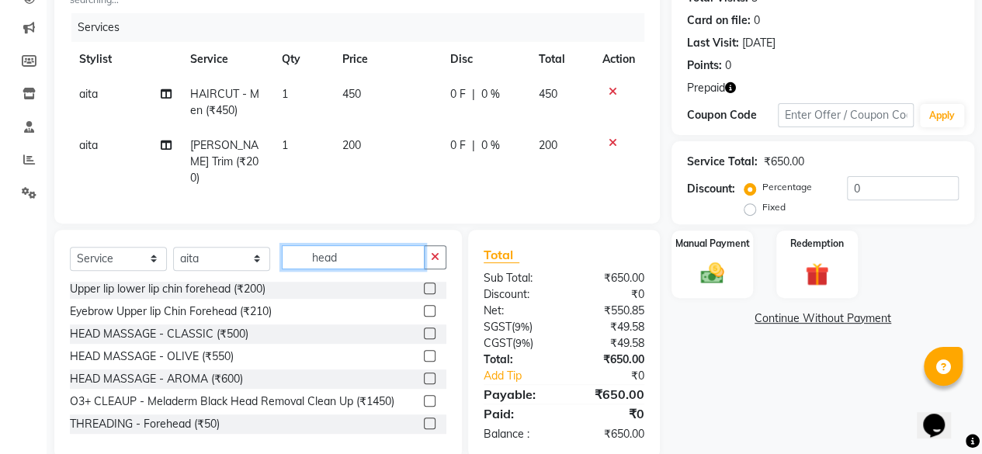
type input "head"
click at [424, 373] on label at bounding box center [430, 379] width 12 height 12
click at [424, 374] on input "checkbox" at bounding box center [429, 379] width 10 height 10
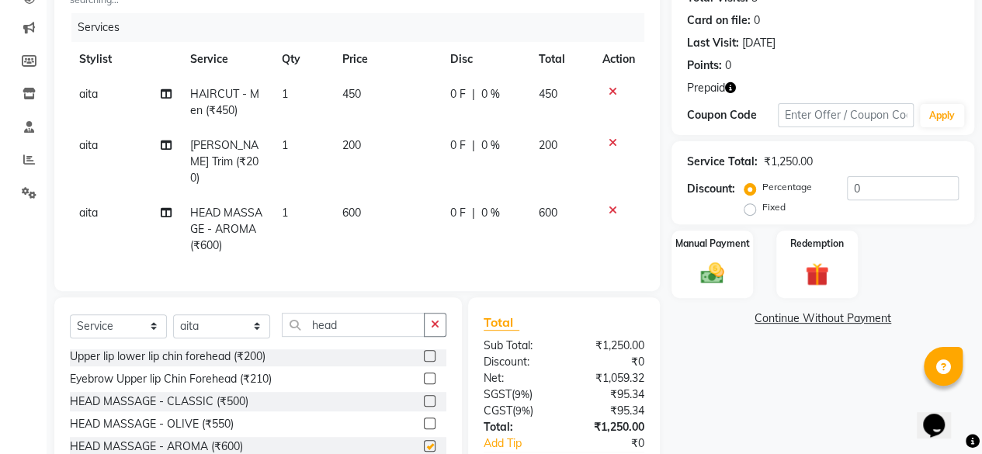
checkbox input "false"
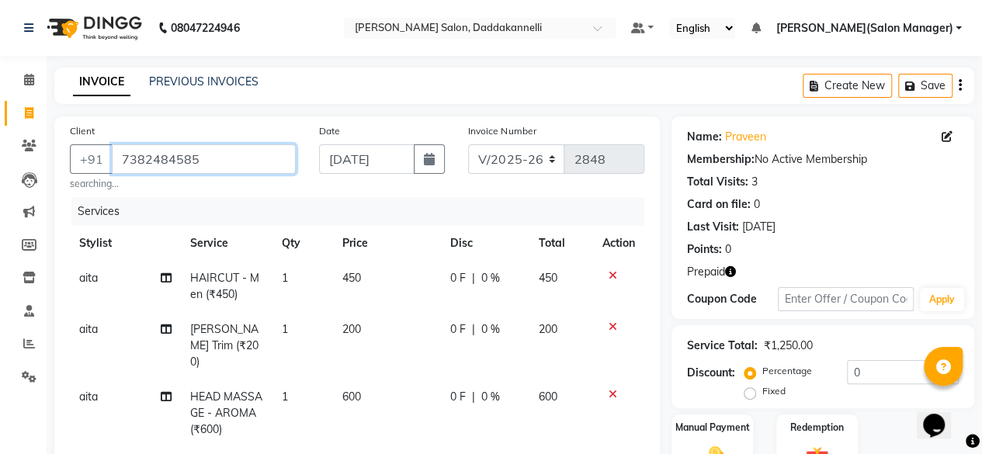
click at [196, 162] on input "7382484585" at bounding box center [204, 159] width 184 height 30
click at [256, 152] on input "7382484585" at bounding box center [204, 159] width 184 height 30
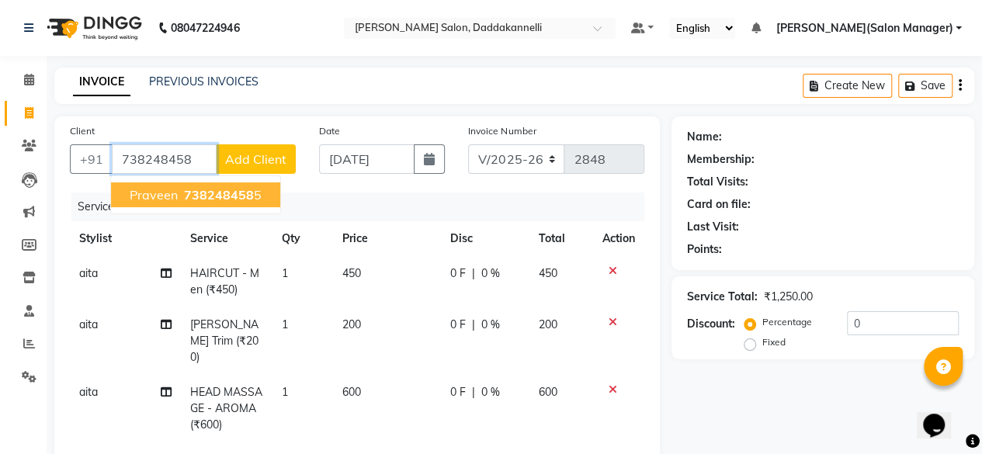
type input "7382484585"
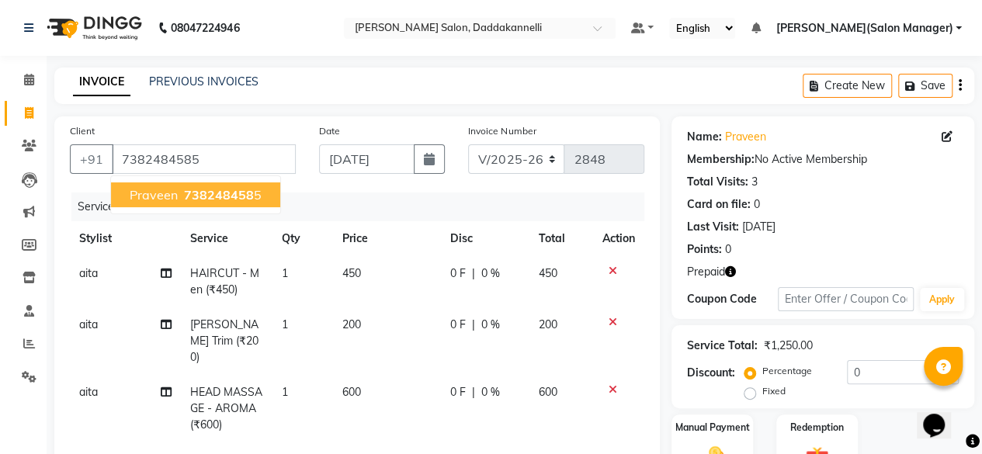
click at [216, 191] on span "738248458" at bounding box center [219, 195] width 70 height 16
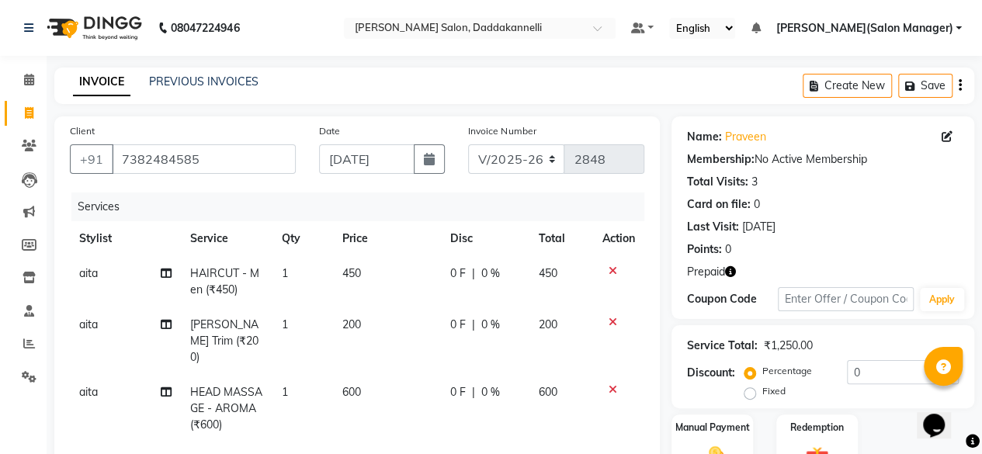
click at [728, 266] on icon "button" at bounding box center [730, 271] width 11 height 11
click at [711, 285] on div "1. 10k package (₹2,850.00)" at bounding box center [646, 286] width 146 height 29
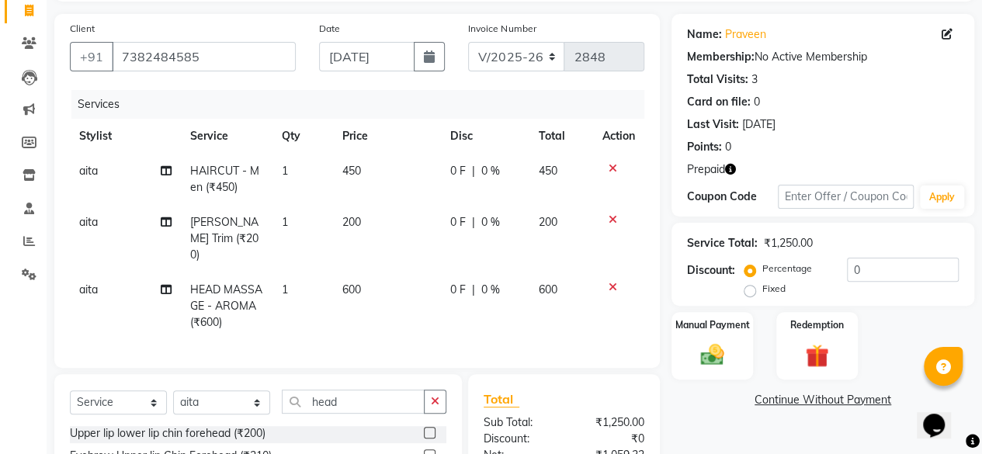
scroll to position [155, 0]
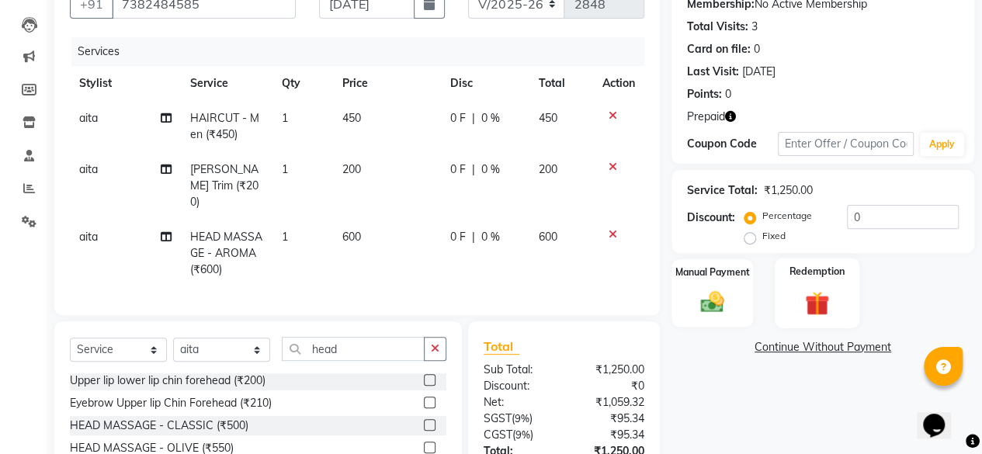
click at [794, 282] on div "Redemption" at bounding box center [817, 293] width 85 height 71
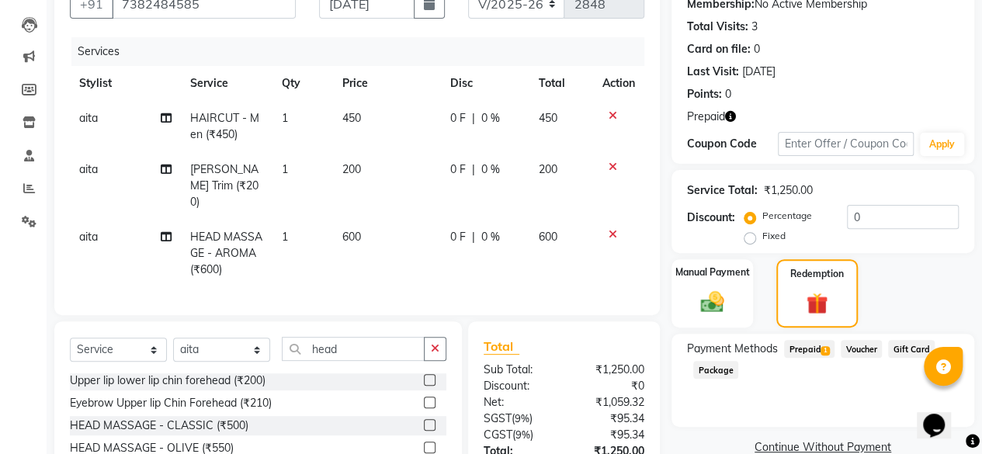
scroll to position [269, 0]
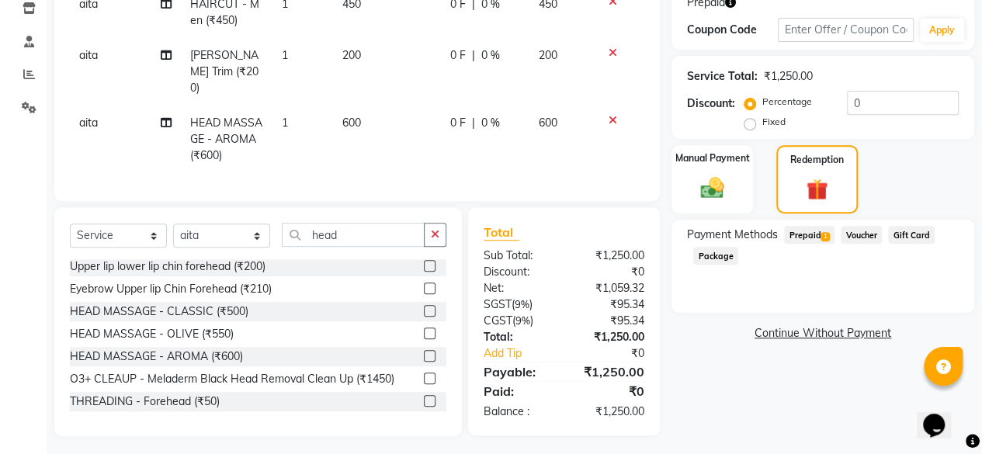
click at [798, 234] on span "Prepaid 1" at bounding box center [809, 235] width 50 height 18
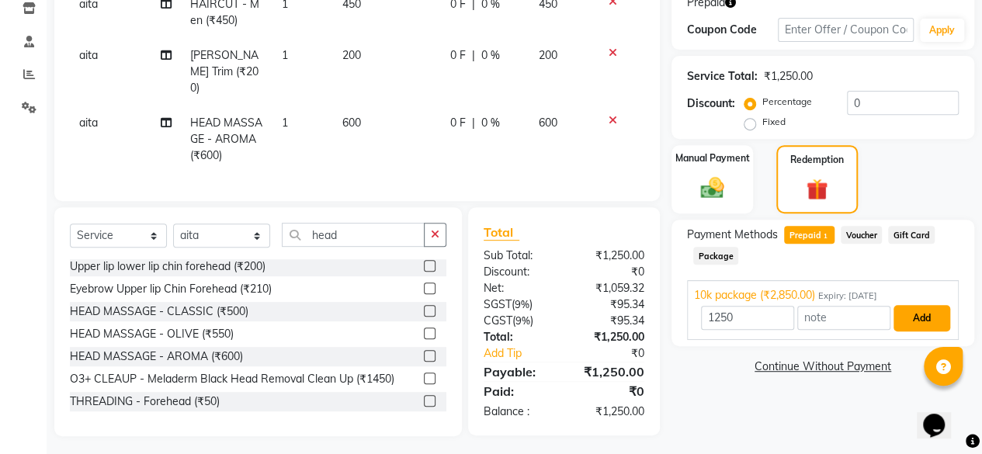
click at [909, 317] on button "Add" at bounding box center [922, 318] width 57 height 26
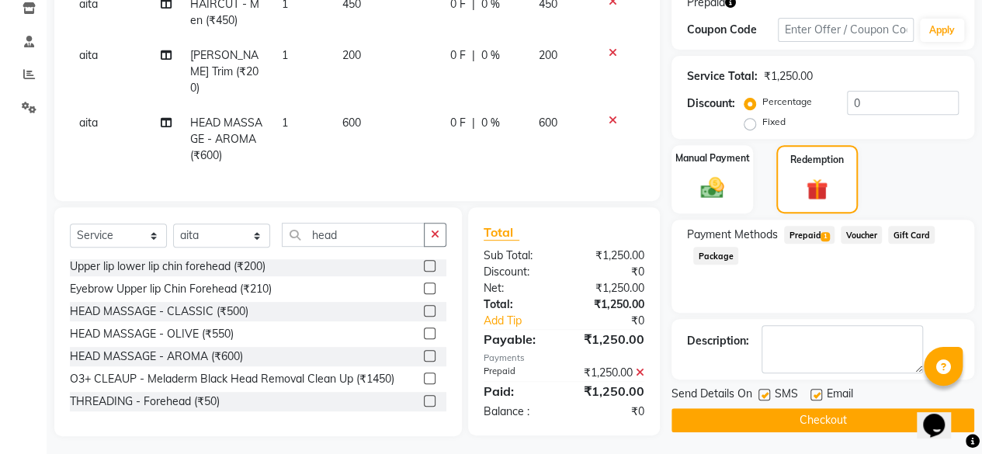
click at [812, 397] on label at bounding box center [817, 395] width 12 height 12
click at [812, 397] on input "checkbox" at bounding box center [816, 396] width 10 height 10
checkbox input "false"
click at [813, 415] on button "Checkout" at bounding box center [823, 420] width 303 height 24
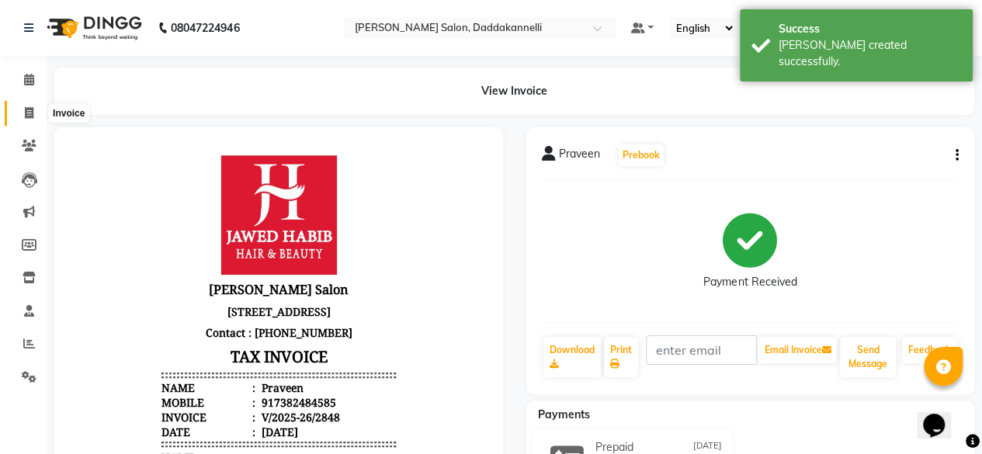
click at [34, 111] on span at bounding box center [29, 114] width 27 height 18
select select "6354"
select select "service"
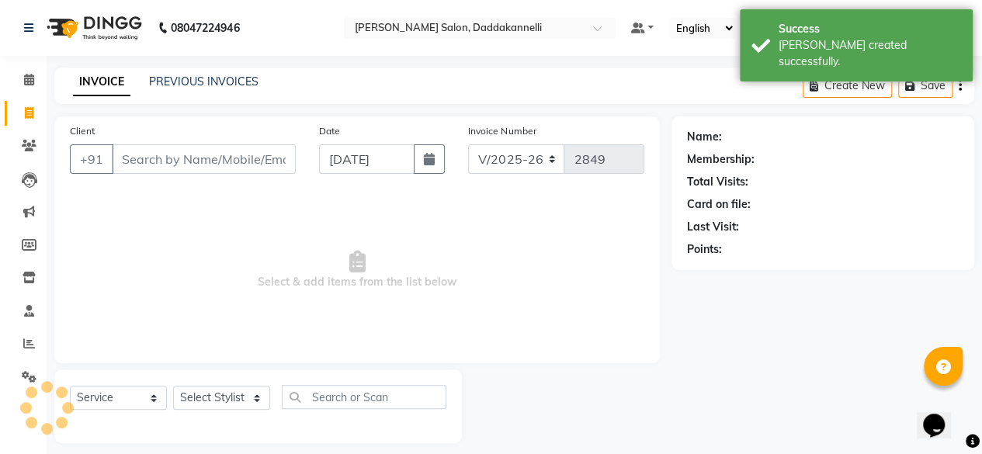
scroll to position [12, 0]
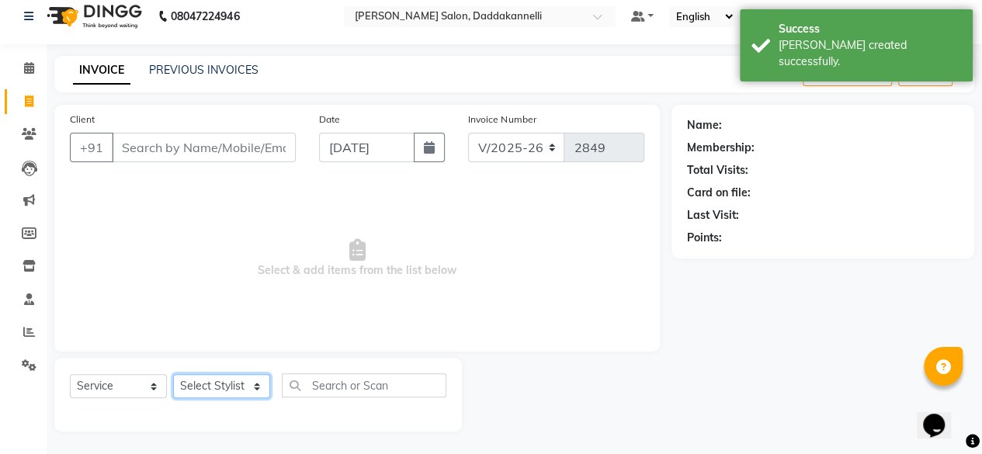
click at [247, 386] on select "Select Stylist [PERSON_NAME] DINGG SUPPORT [PERSON_NAME] [PERSON_NAME] Salon Ma…" at bounding box center [221, 386] width 97 height 24
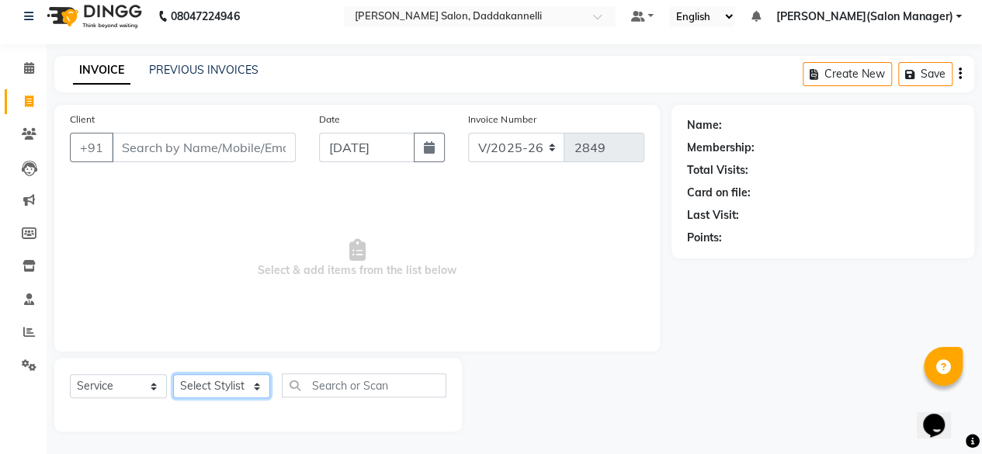
select select "88491"
click at [173, 374] on select "Select Stylist [PERSON_NAME] DINGG SUPPORT [PERSON_NAME] [PERSON_NAME] Salon Ma…" at bounding box center [221, 386] width 97 height 24
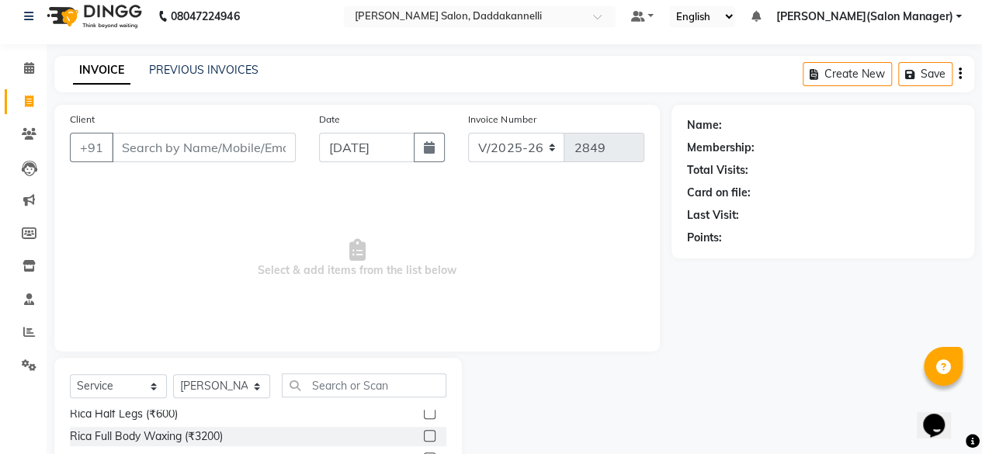
click at [424, 416] on label at bounding box center [430, 414] width 12 height 12
click at [424, 416] on input "checkbox" at bounding box center [429, 414] width 10 height 10
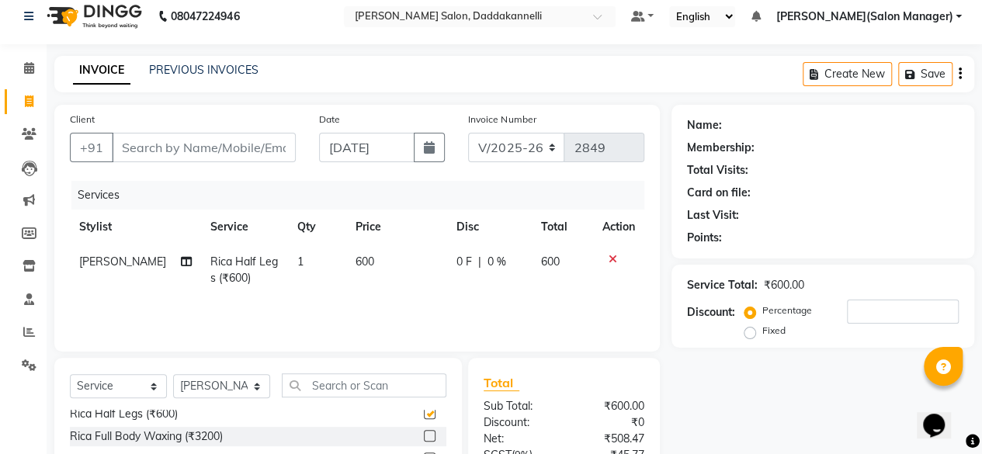
checkbox input "false"
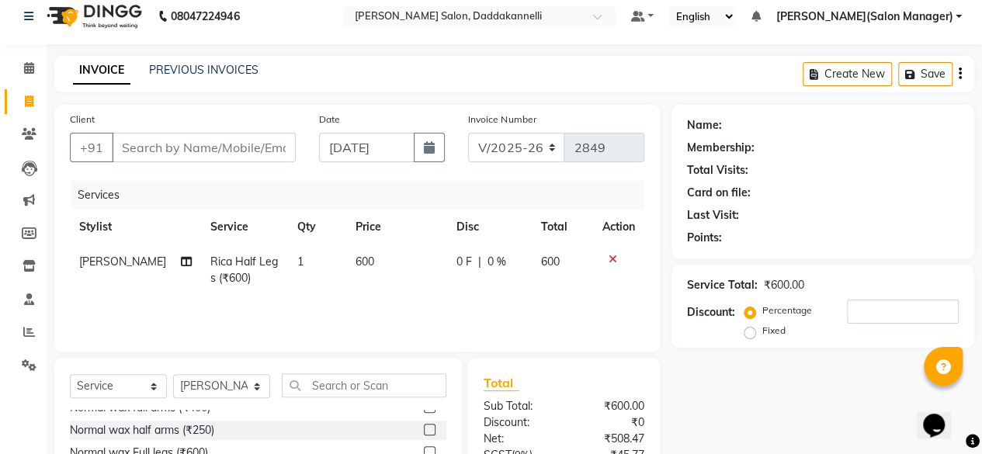
scroll to position [621, 0]
click at [413, 378] on input "text" at bounding box center [364, 386] width 165 height 24
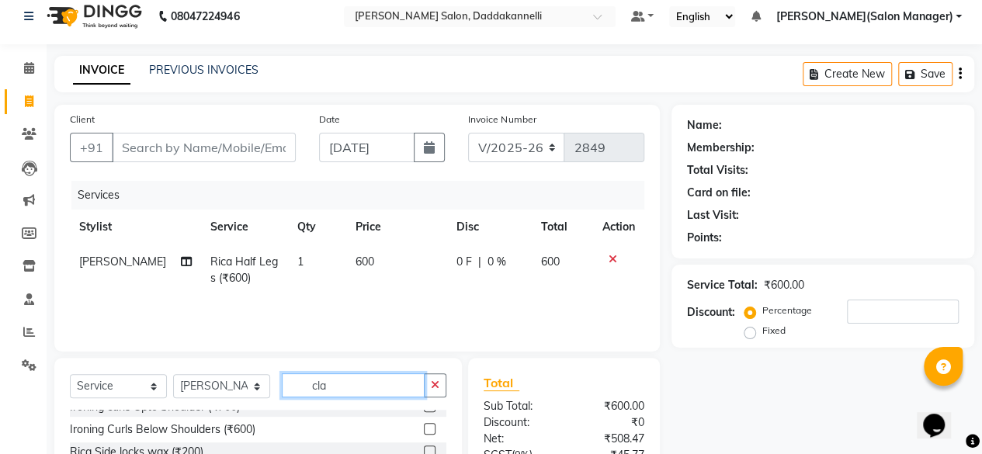
scroll to position [0, 0]
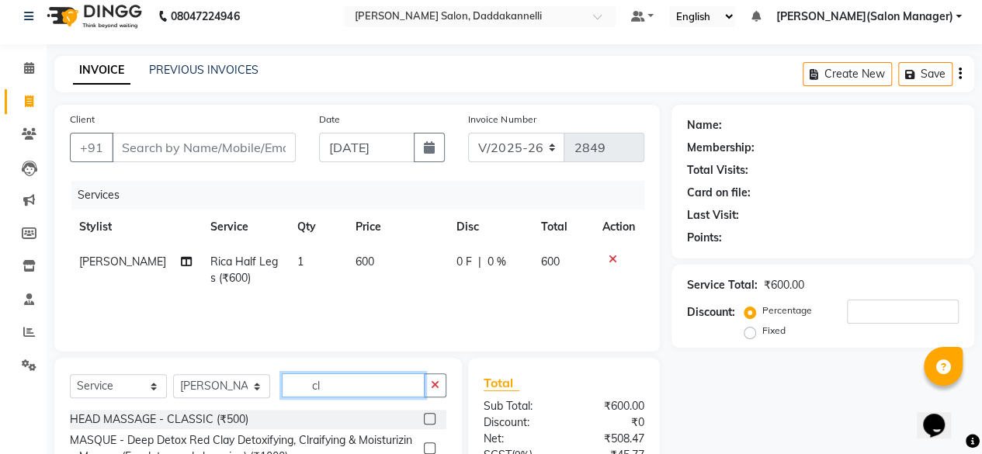
type input "c"
type input "white"
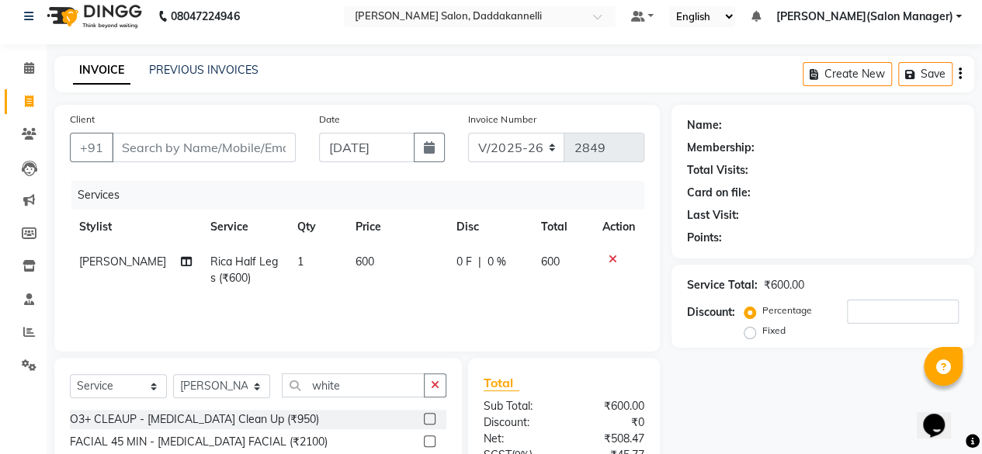
click at [426, 420] on label at bounding box center [430, 419] width 12 height 12
click at [426, 420] on input "checkbox" at bounding box center [429, 420] width 10 height 10
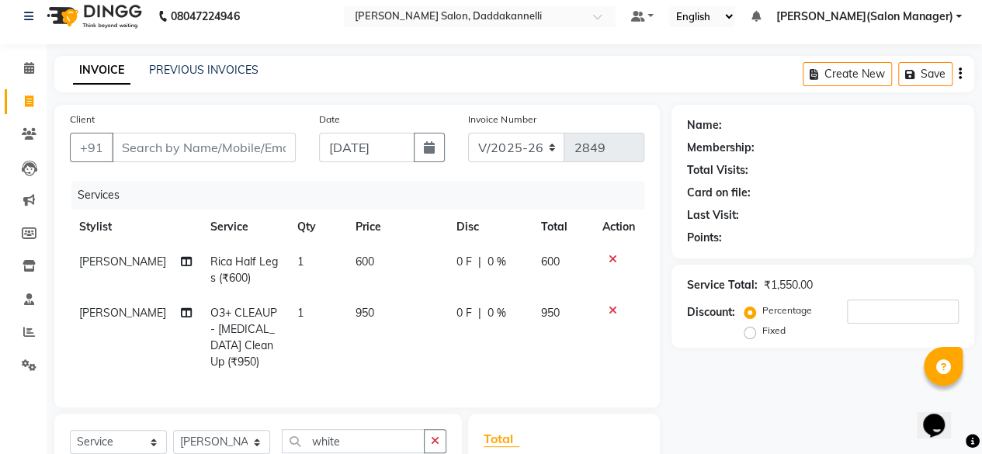
checkbox input "false"
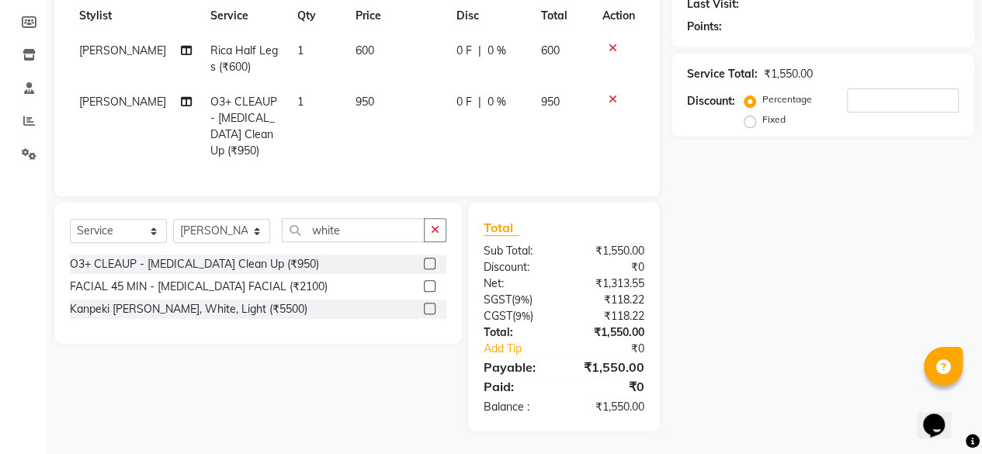
scroll to position [233, 0]
click at [387, 240] on input "white" at bounding box center [353, 230] width 143 height 24
type input "w"
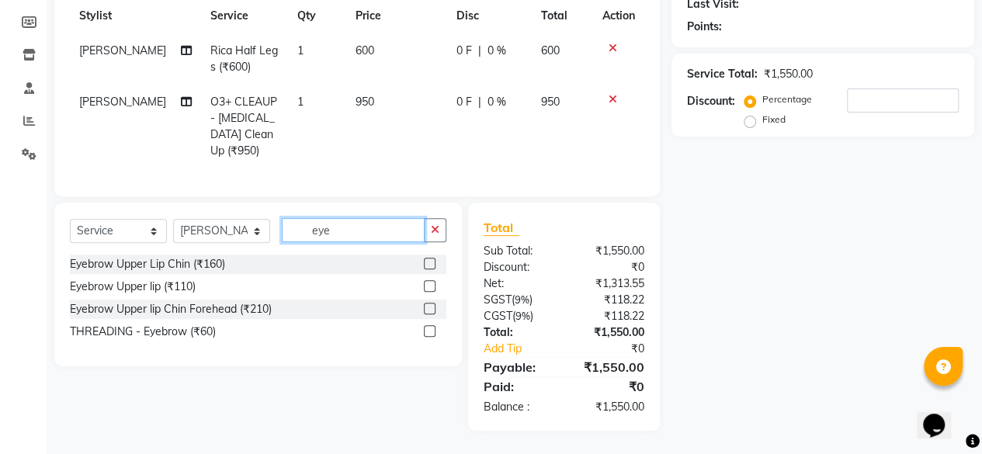
type input "eye"
click at [433, 289] on label at bounding box center [430, 286] width 12 height 12
click at [433, 289] on input "checkbox" at bounding box center [429, 287] width 10 height 10
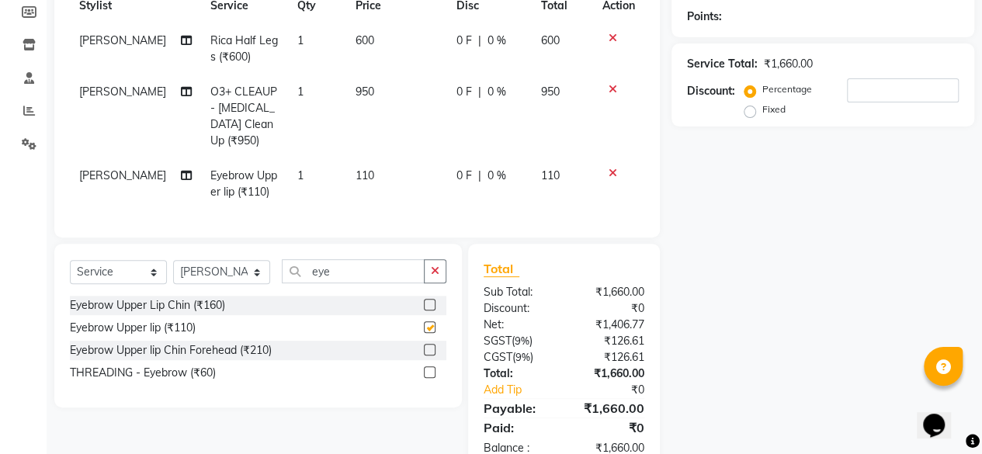
checkbox input "false"
click at [353, 282] on input "eye" at bounding box center [353, 271] width 143 height 24
type input "e"
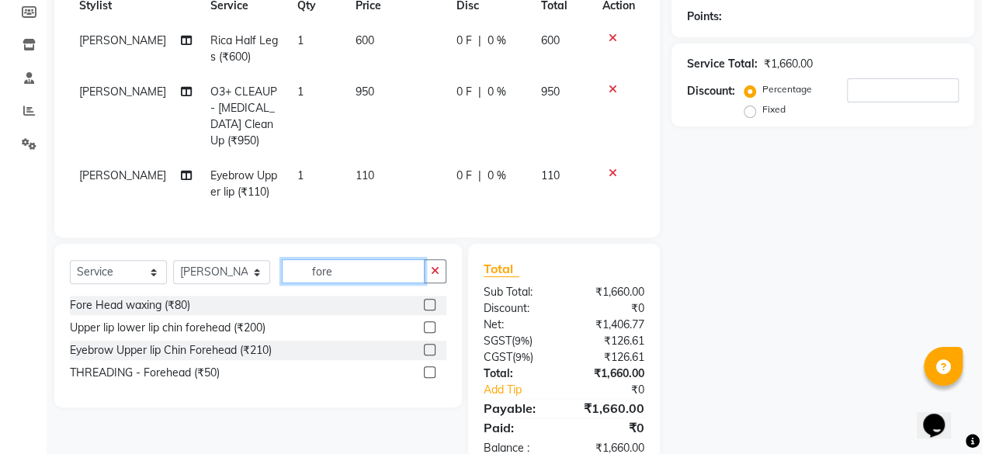
type input "fore"
click at [433, 378] on label at bounding box center [430, 373] width 12 height 12
click at [433, 378] on input "checkbox" at bounding box center [429, 373] width 10 height 10
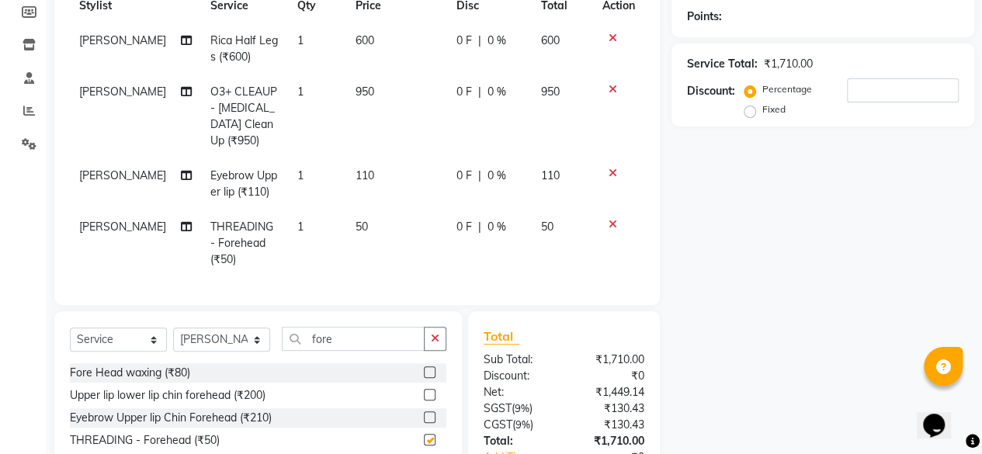
checkbox input "false"
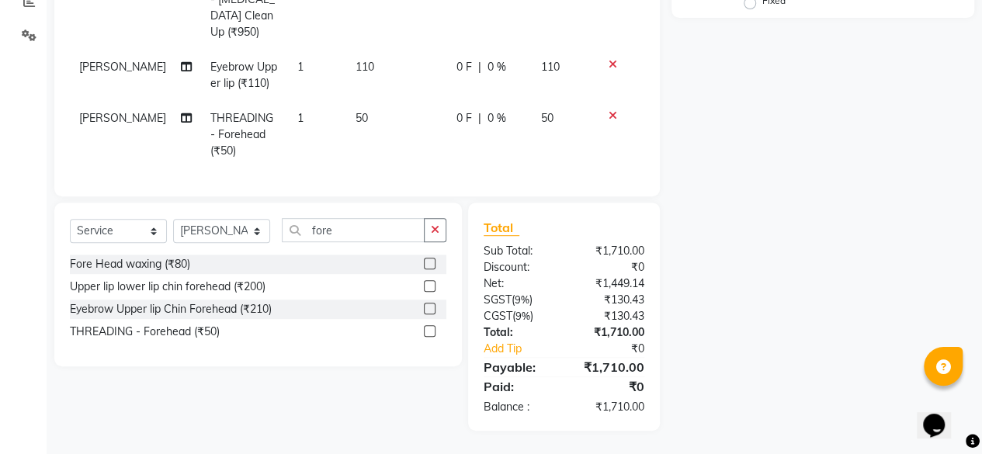
scroll to position [0, 0]
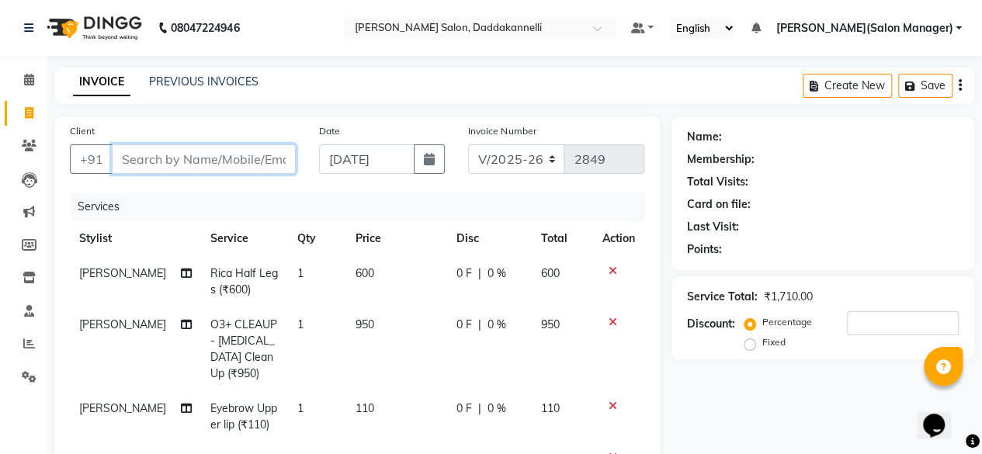
click at [198, 158] on input "Client" at bounding box center [204, 159] width 184 height 30
type input "7"
type input "0"
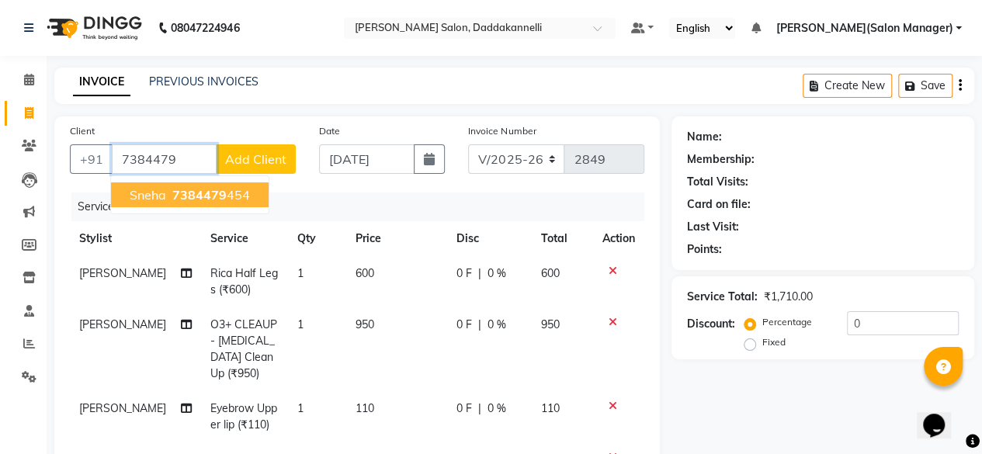
click at [195, 193] on span "7384479" at bounding box center [199, 195] width 54 height 16
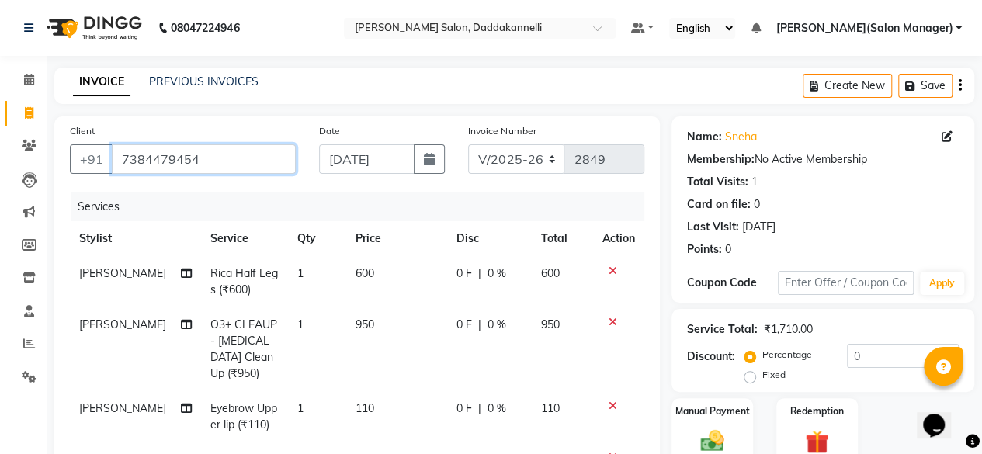
click at [228, 162] on input "7384479454" at bounding box center [204, 159] width 184 height 30
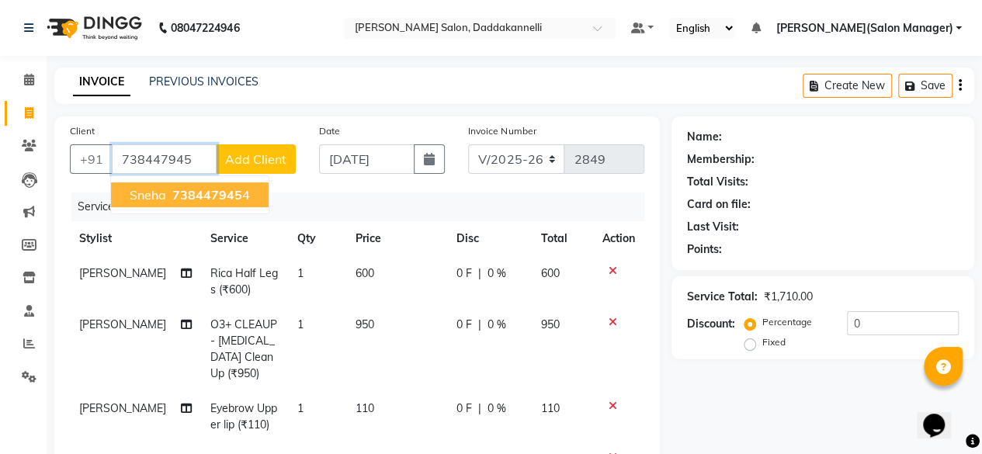
type input "7384479454"
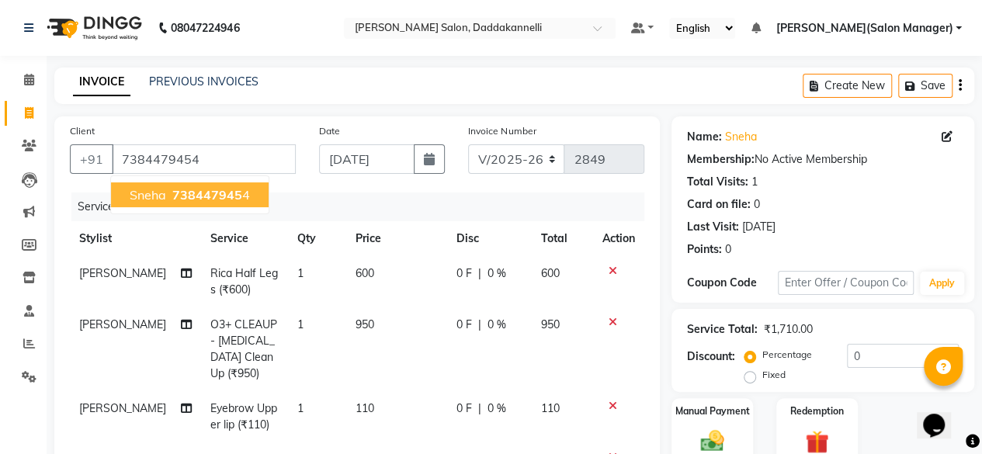
click at [215, 193] on span "738447945" at bounding box center [207, 195] width 70 height 16
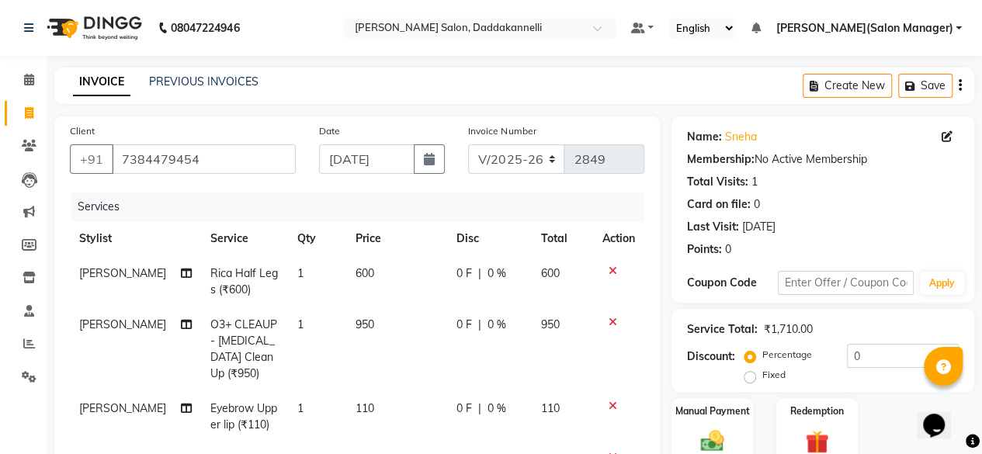
scroll to position [155, 0]
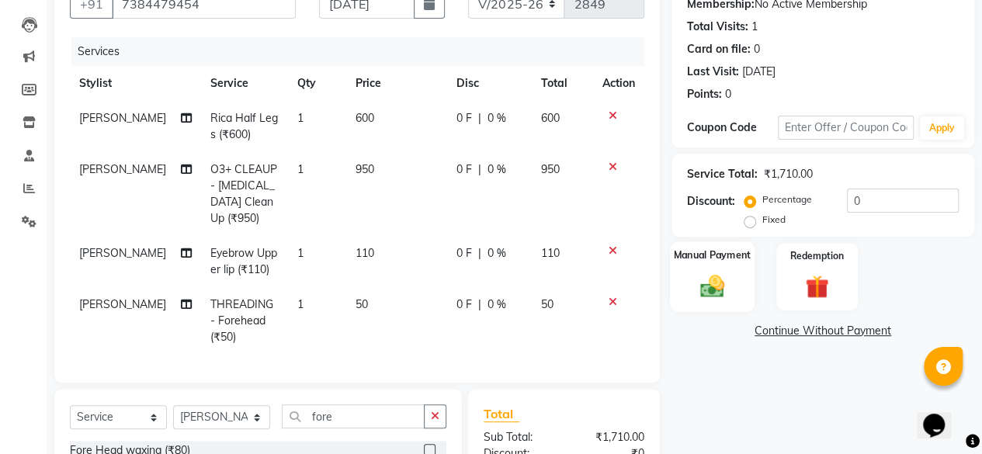
click at [704, 276] on img at bounding box center [713, 286] width 40 height 28
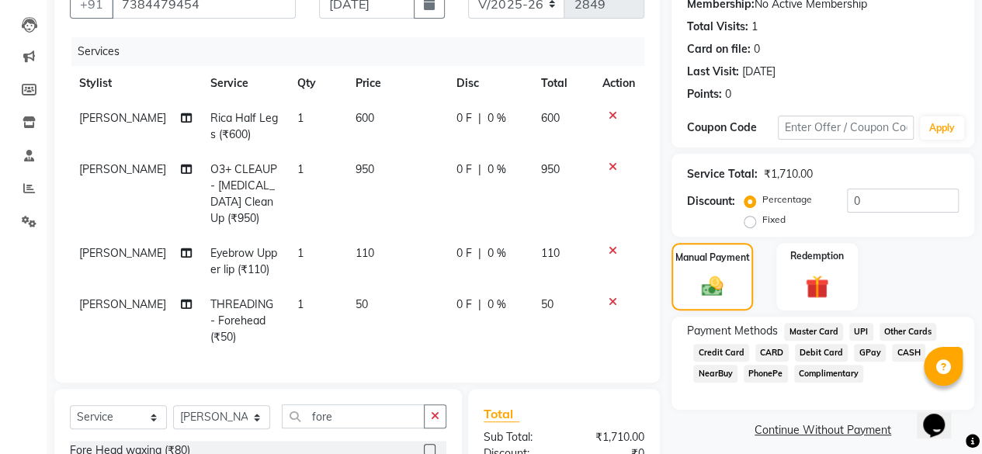
scroll to position [233, 0]
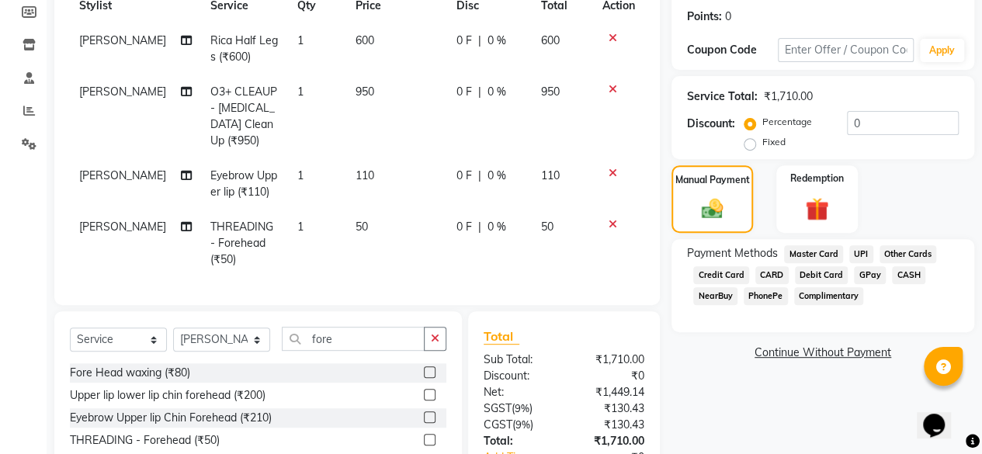
click at [767, 279] on span "CARD" at bounding box center [772, 275] width 33 height 18
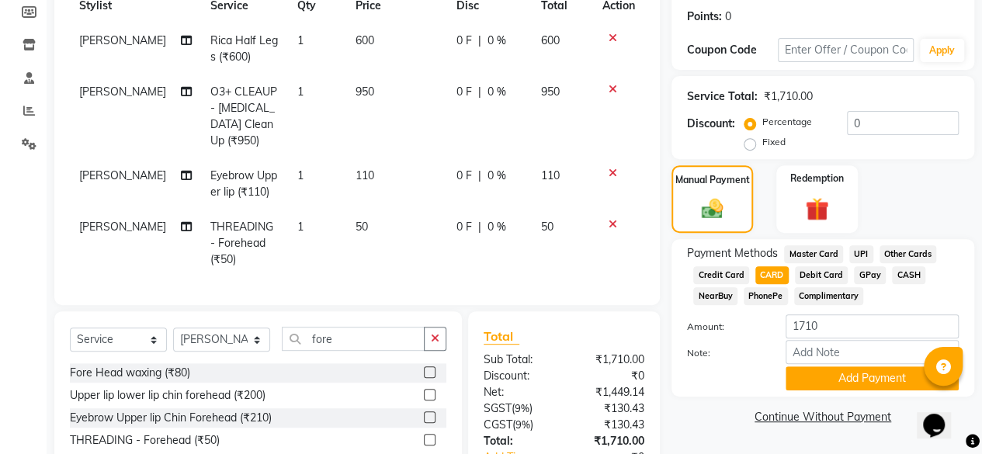
scroll to position [353, 0]
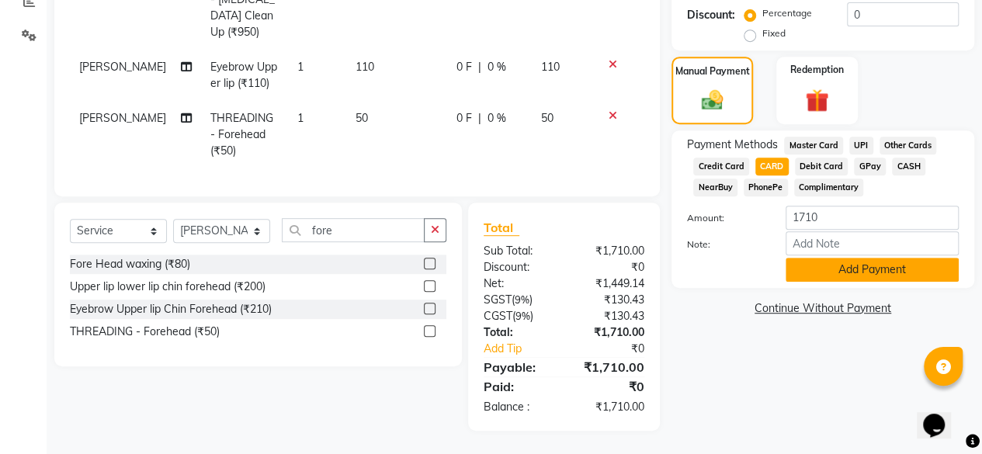
click at [819, 269] on button "Add Payment" at bounding box center [872, 270] width 173 height 24
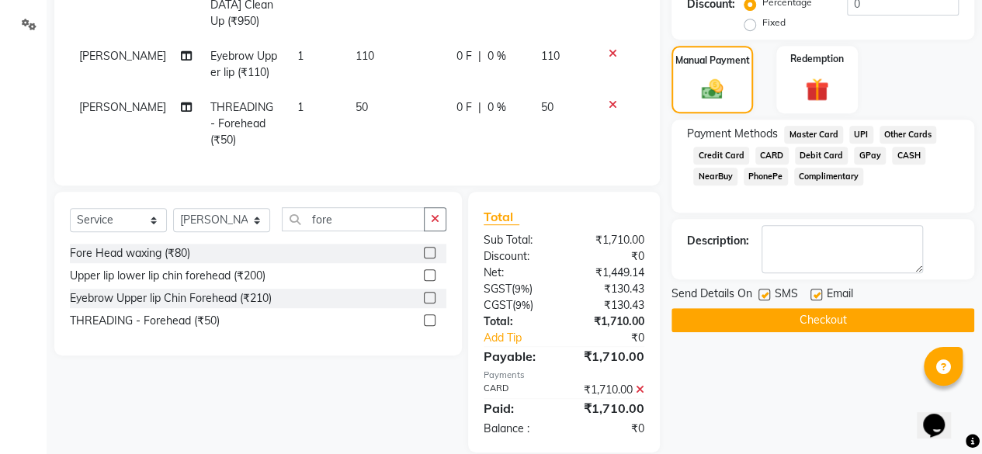
click at [857, 133] on span "UPI" at bounding box center [862, 135] width 24 height 18
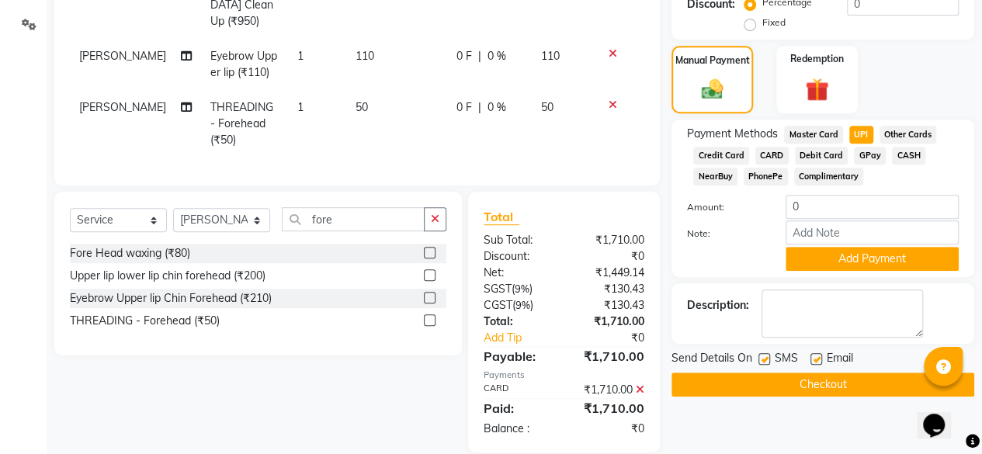
click at [818, 358] on label at bounding box center [817, 359] width 12 height 12
click at [818, 358] on input "checkbox" at bounding box center [816, 360] width 10 height 10
checkbox input "false"
click at [814, 380] on button "Checkout" at bounding box center [823, 385] width 303 height 24
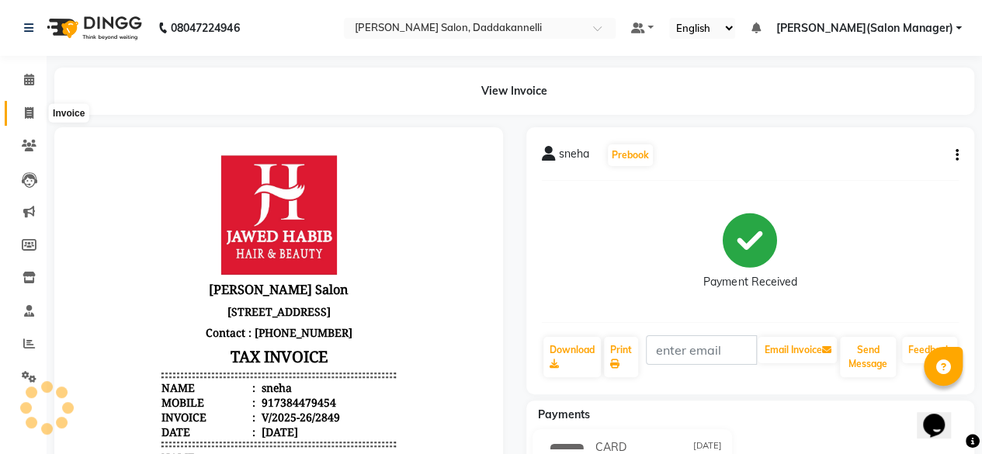
click at [25, 109] on icon at bounding box center [29, 113] width 9 height 12
select select "6354"
select select "service"
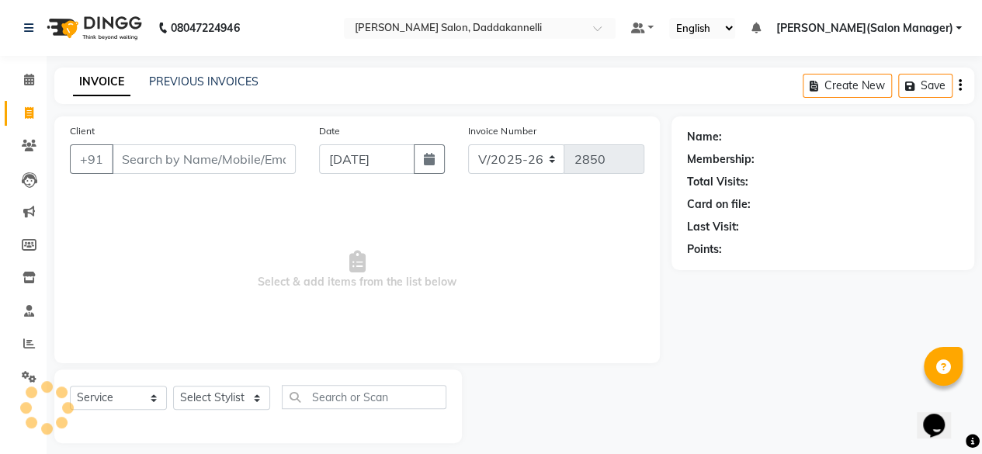
scroll to position [12, 0]
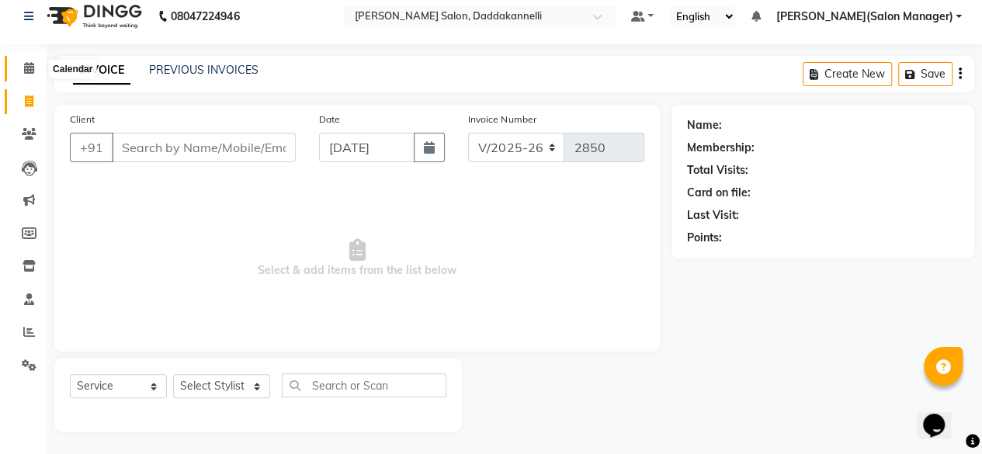
click at [30, 72] on icon at bounding box center [29, 68] width 10 height 12
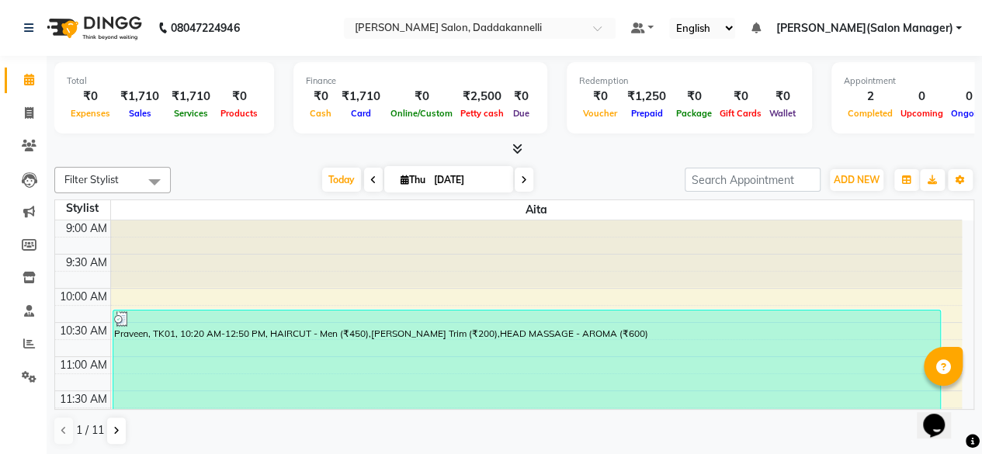
click at [516, 147] on icon at bounding box center [518, 149] width 10 height 12
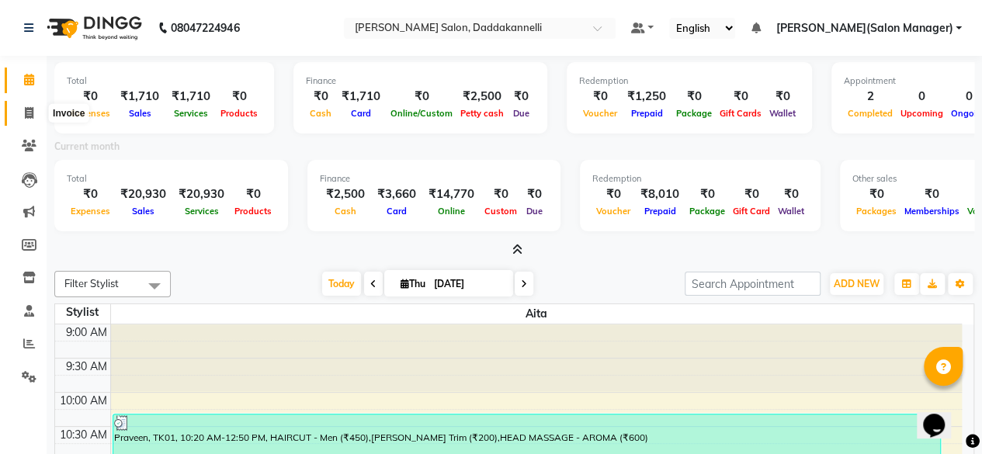
drag, startPoint x: 23, startPoint y: 113, endPoint x: 72, endPoint y: 103, distance: 49.8
click at [23, 113] on span at bounding box center [29, 114] width 27 height 18
select select "service"
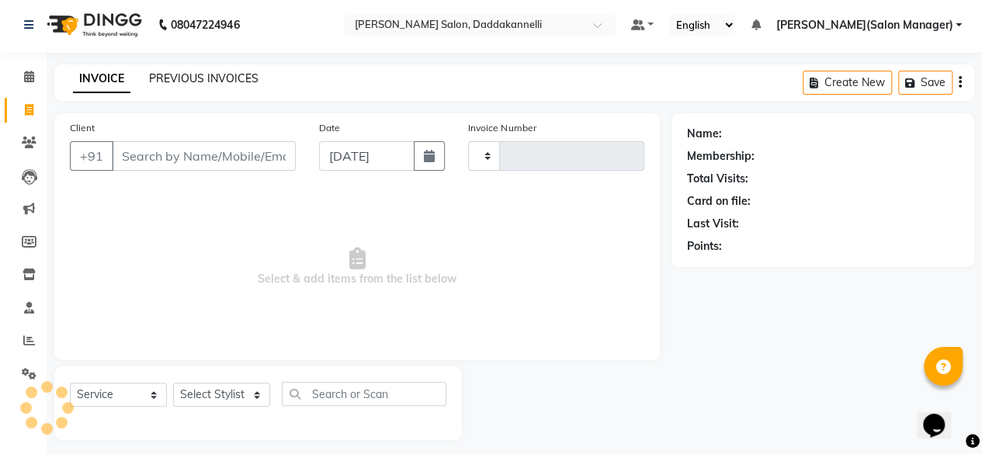
type input "2850"
select select "6354"
click at [205, 78] on link "PREVIOUS INVOICES" at bounding box center [203, 78] width 109 height 14
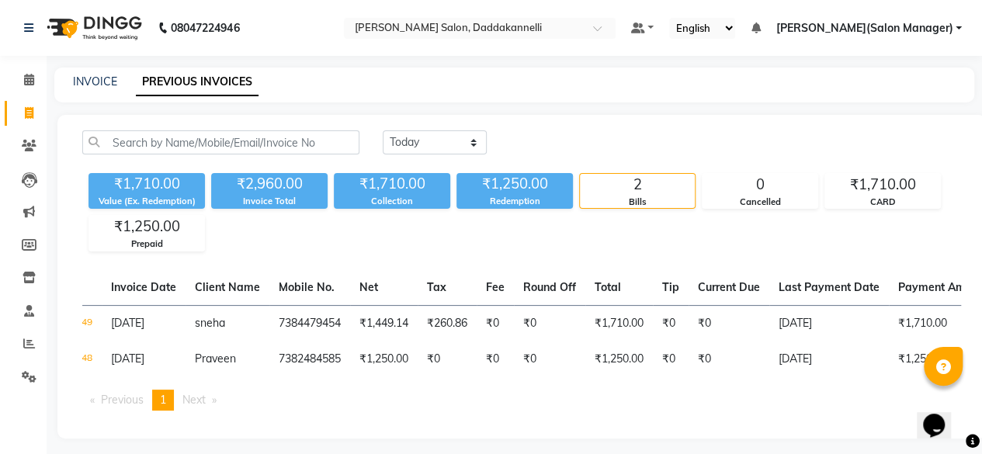
scroll to position [0, 64]
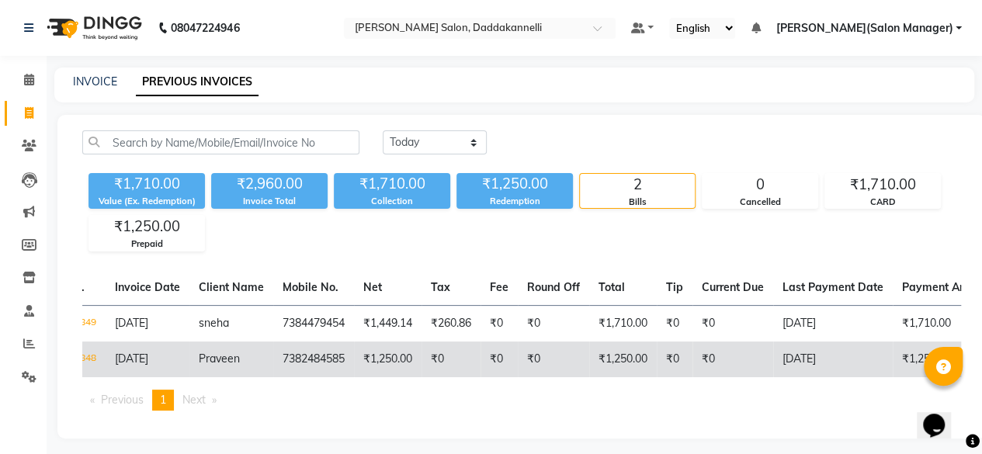
click at [629, 361] on td "₹1,250.00" at bounding box center [623, 360] width 68 height 36
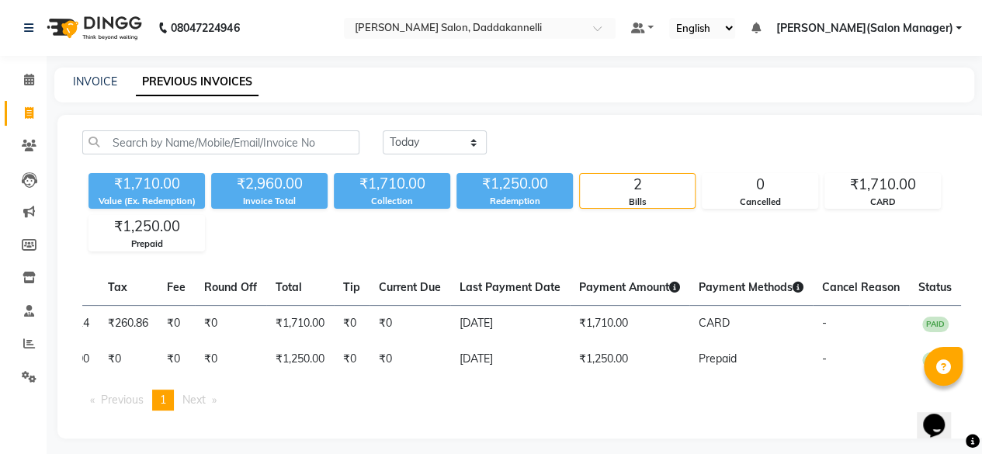
scroll to position [0, 0]
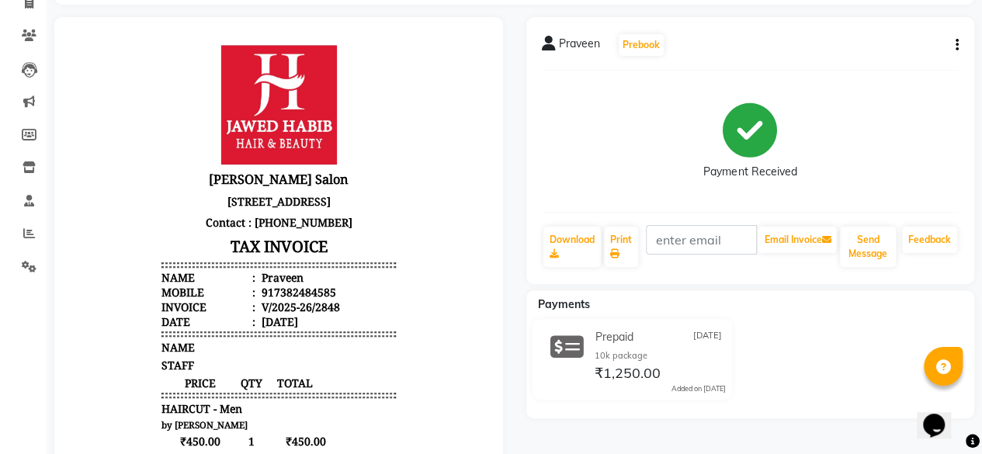
scroll to position [78, 0]
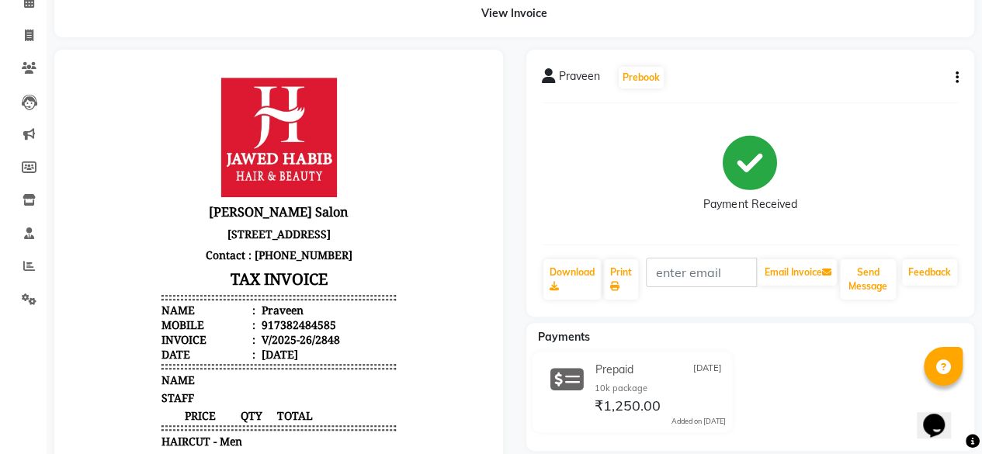
click at [958, 74] on div "Praveen Prebook Payment Received Download Print Email Invoice Send Message Feed…" at bounding box center [751, 183] width 449 height 267
click at [954, 78] on button "button" at bounding box center [954, 78] width 9 height 16
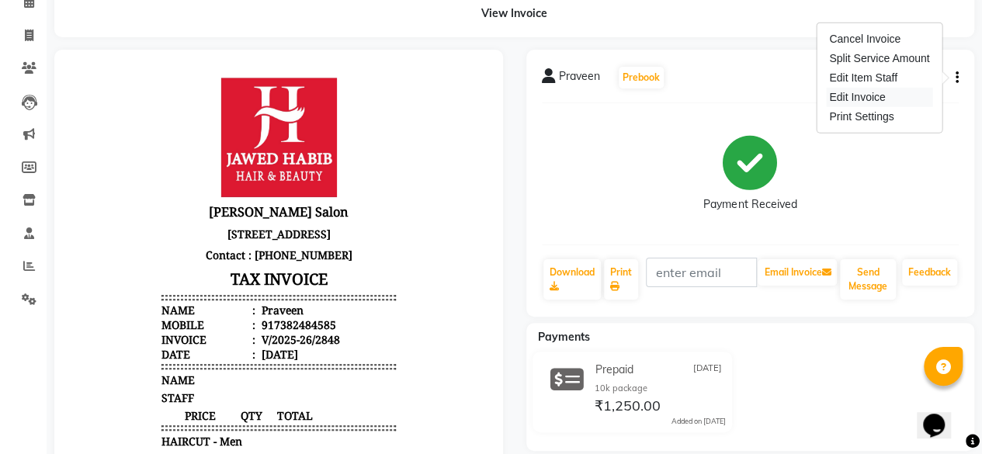
click at [841, 91] on div "Edit Invoice" at bounding box center [879, 97] width 106 height 19
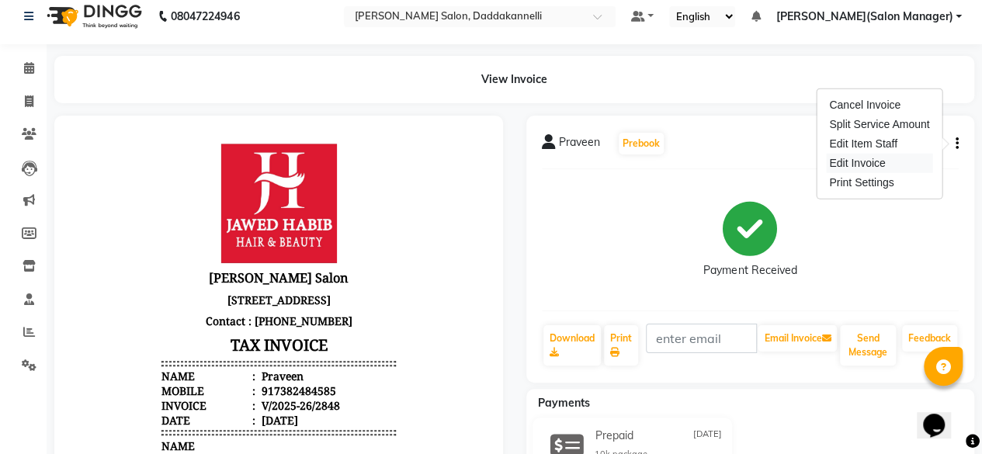
select select "service"
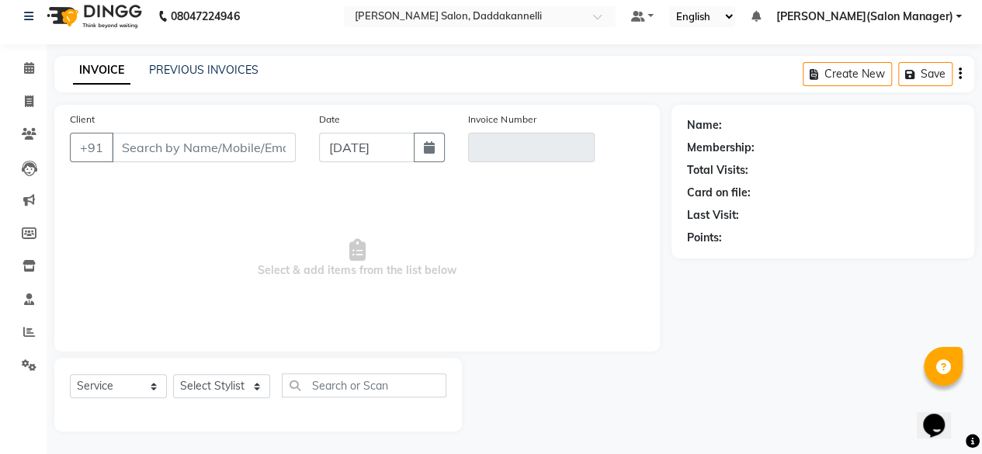
type input "7382484585"
type input "V/2025-26/2848"
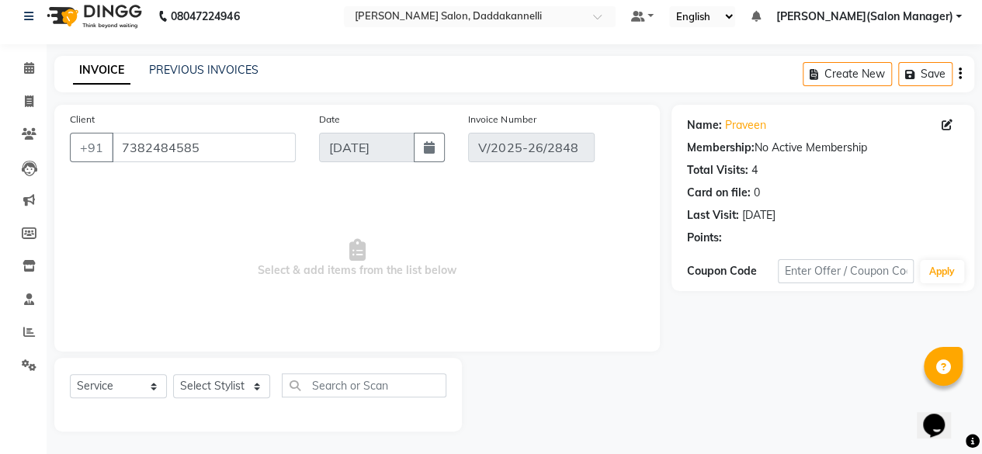
select select "select"
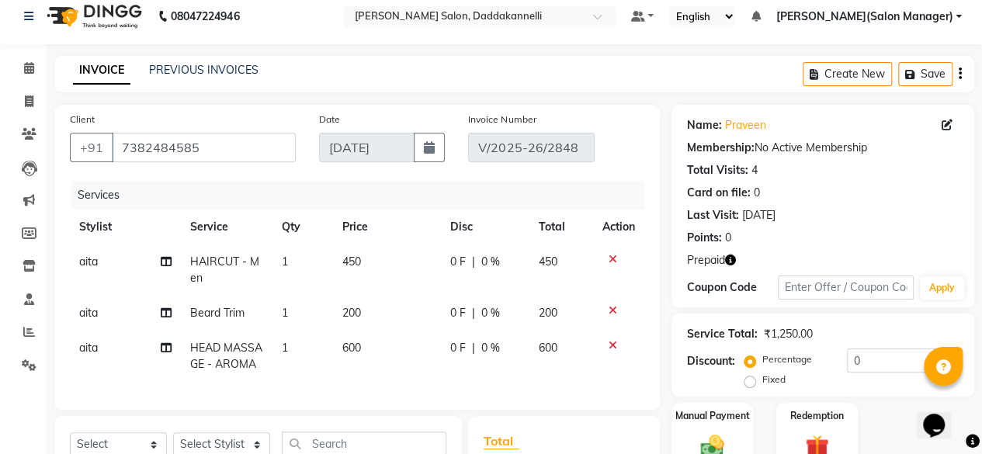
click at [732, 260] on icon "button" at bounding box center [730, 260] width 11 height 11
click at [761, 261] on div "Prepaid" at bounding box center [823, 260] width 272 height 16
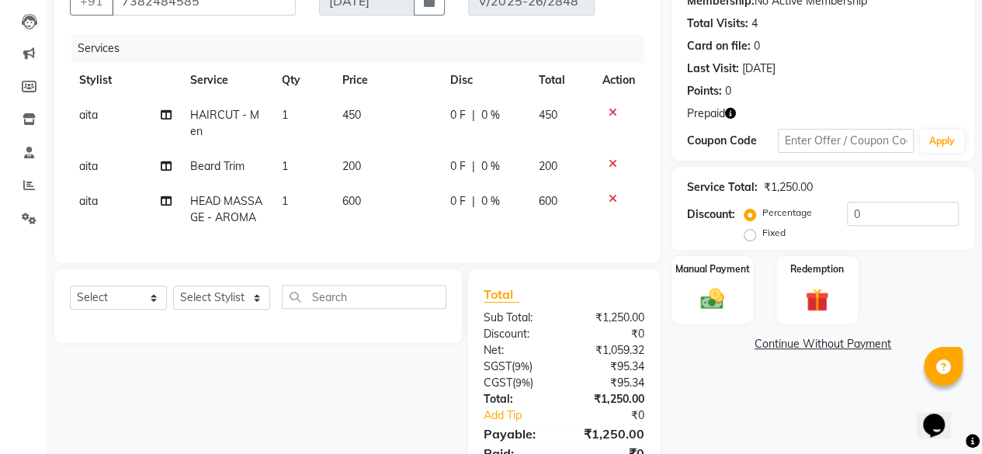
scroll to position [81, 0]
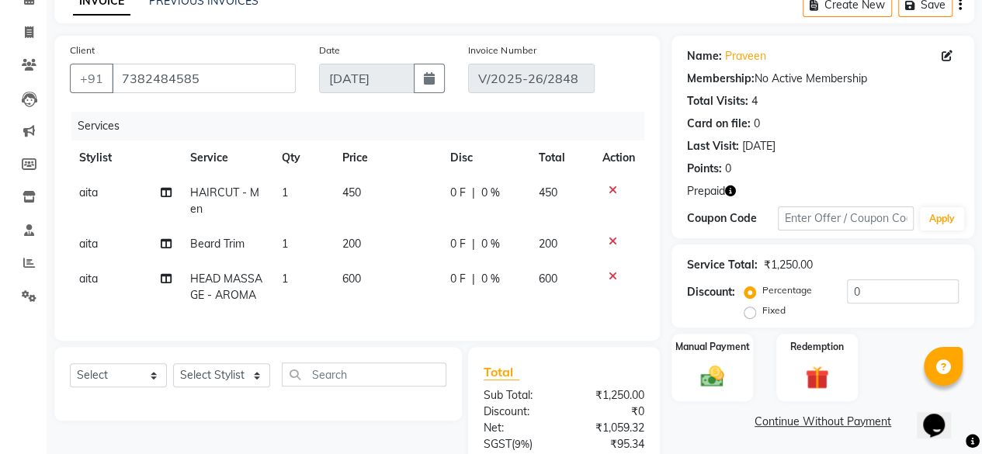
click at [727, 189] on icon "button" at bounding box center [730, 191] width 11 height 11
click at [888, 349] on div "Manual Payment Redemption" at bounding box center [823, 368] width 326 height 68
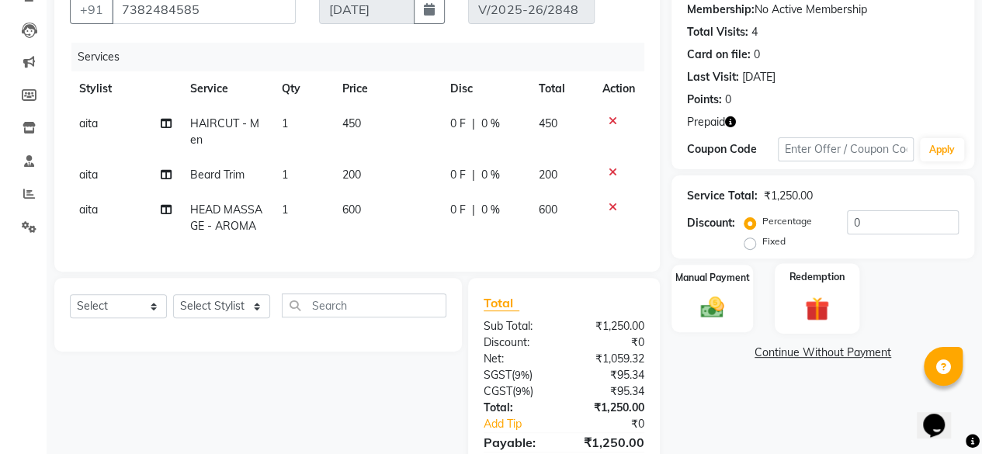
scroll to position [236, 0]
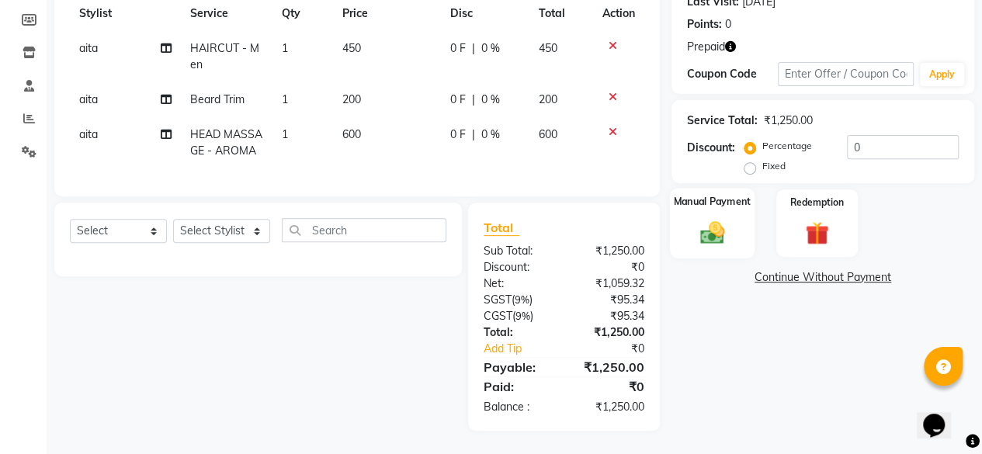
click at [717, 220] on img at bounding box center [713, 232] width 40 height 28
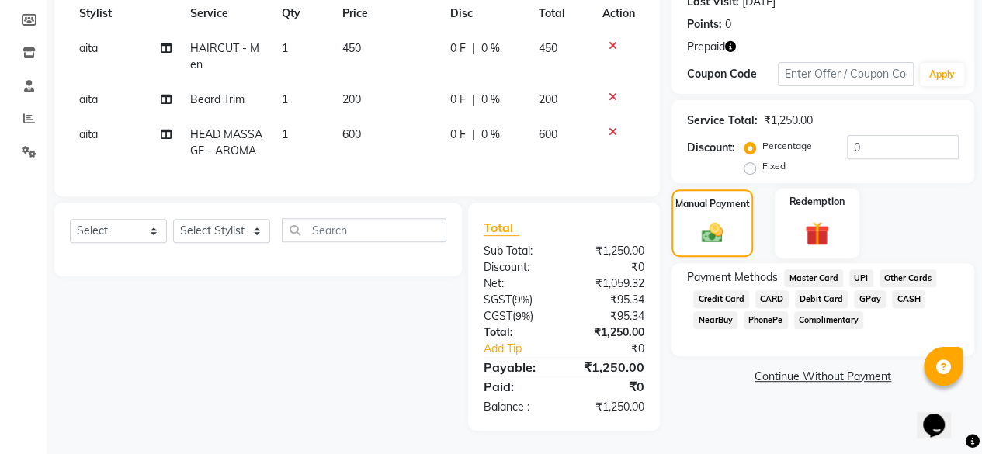
click at [820, 218] on img at bounding box center [818, 233] width 40 height 30
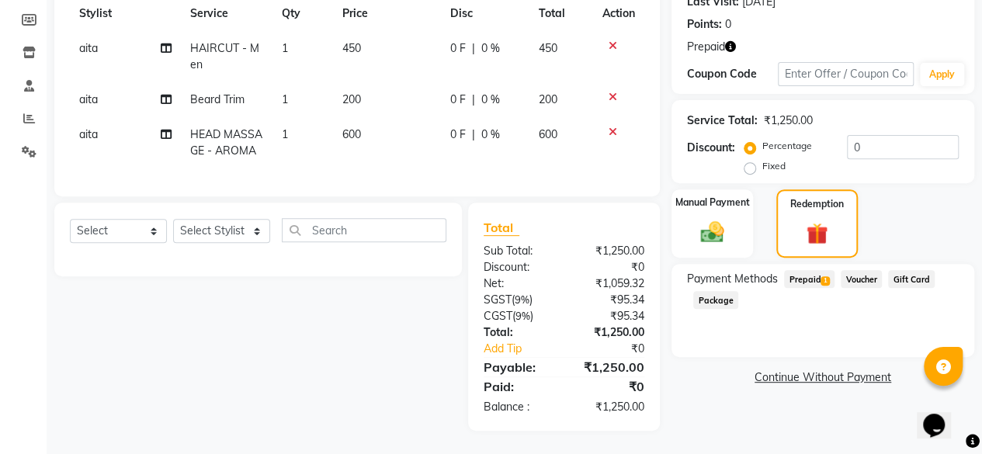
click at [818, 270] on span "Prepaid 1" at bounding box center [809, 279] width 50 height 18
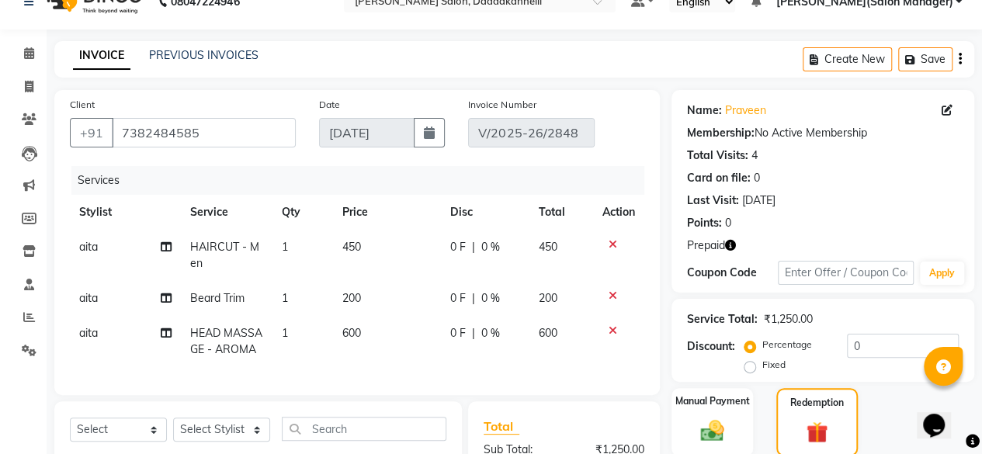
scroll to position [0, 0]
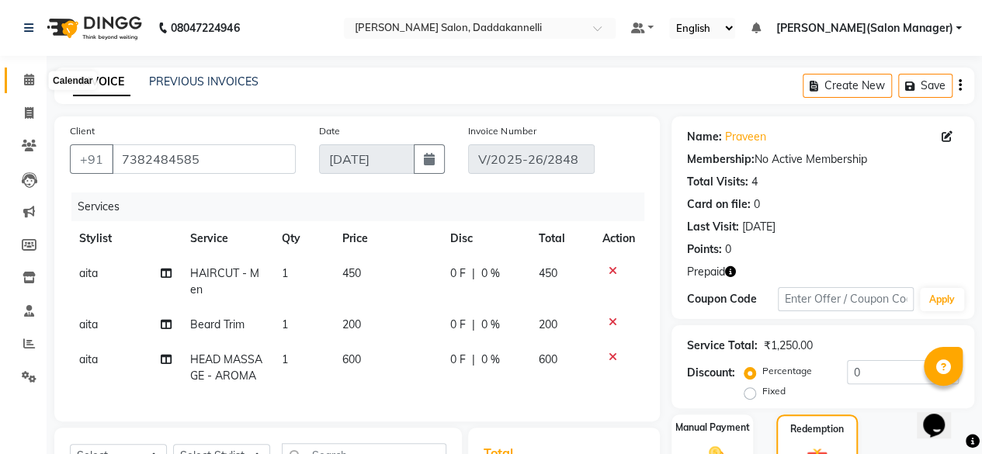
click at [31, 80] on icon at bounding box center [29, 80] width 10 height 12
